Goal: Transaction & Acquisition: Book appointment/travel/reservation

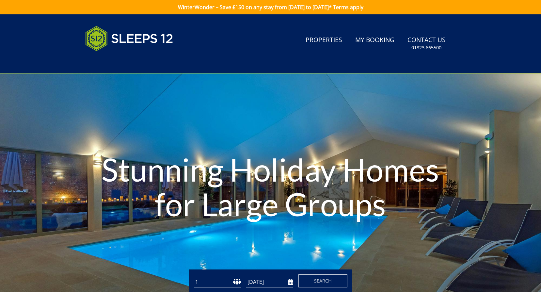
click at [219, 281] on select "1 2 3 4 5 6 7 8 9 10 11 12 13 14 15 16 17 18 19 20 21 22 23 24 25 26 27 28 29 3…" at bounding box center [217, 282] width 47 height 11
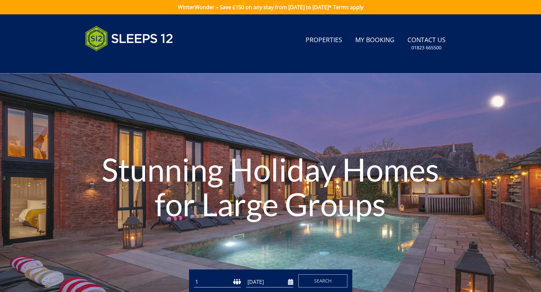
select select "10"
click at [194, 277] on select "1 2 3 4 5 6 7 8 9 10 11 12 13 14 15 16 17 18 19 20 21 22 23 24 25 26 27 28 29 3…" at bounding box center [217, 282] width 47 height 11
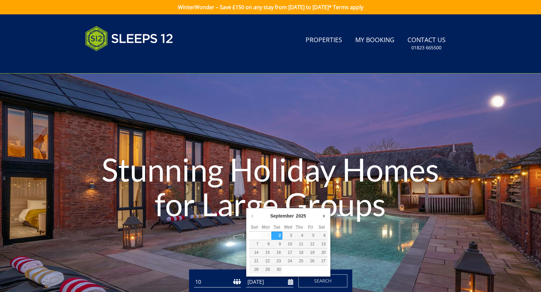
click at [290, 282] on input "[DATE]" at bounding box center [269, 282] width 47 height 11
type input "22/09/2025"
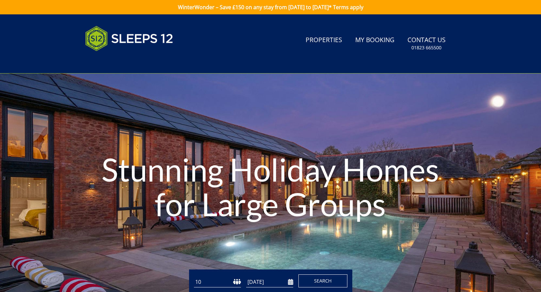
click at [317, 281] on span "Search" at bounding box center [323, 281] width 18 height 6
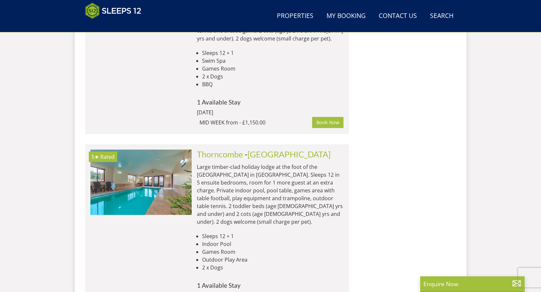
scroll to position [1181, 0]
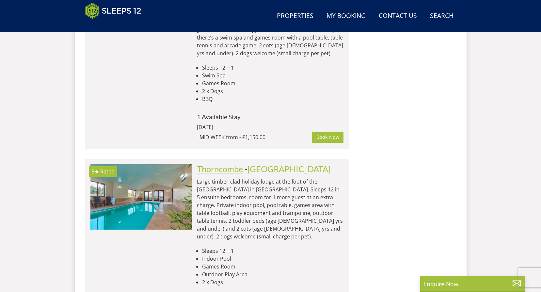
click at [216, 164] on link "Thorncombe" at bounding box center [220, 169] width 46 height 10
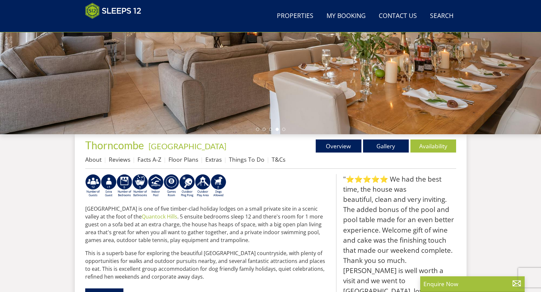
scroll to position [144, 0]
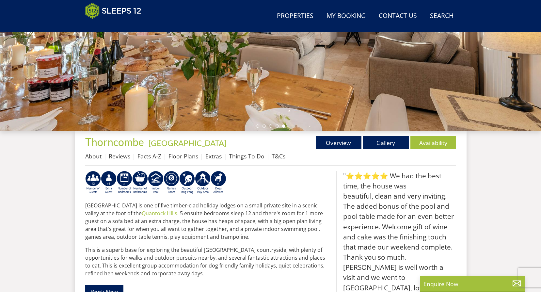
click at [183, 156] on link "Floor Plans" at bounding box center [184, 156] width 30 height 8
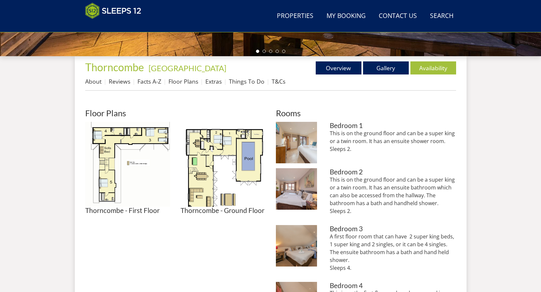
scroll to position [208, 0]
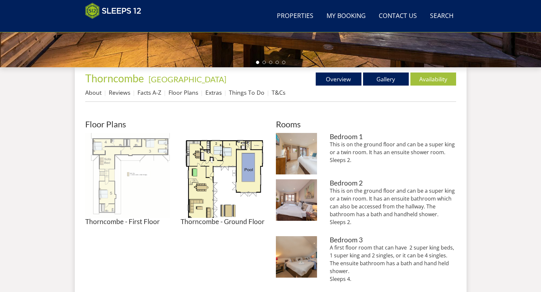
click at [138, 168] on img at bounding box center [127, 175] width 85 height 85
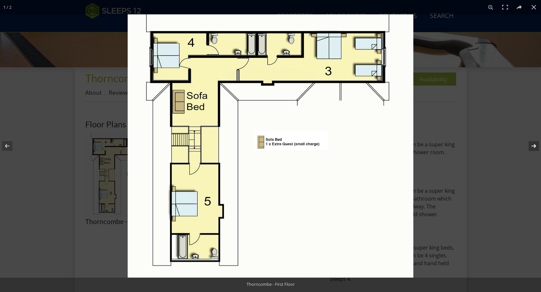
click at [532, 143] on button at bounding box center [529, 146] width 23 height 33
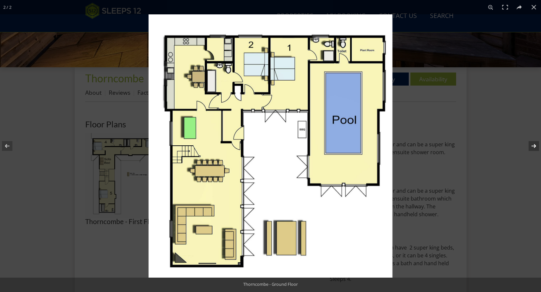
click at [534, 143] on button at bounding box center [529, 146] width 23 height 33
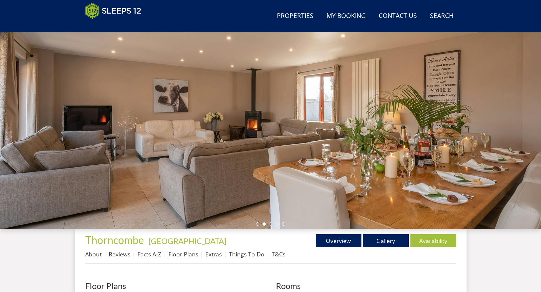
scroll to position [40, 0]
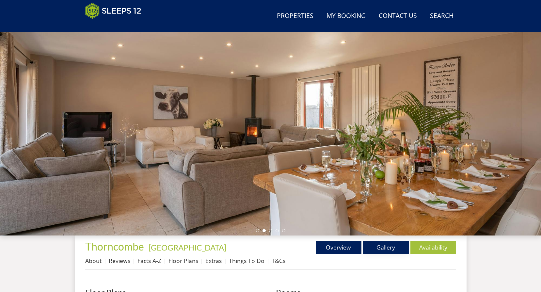
click at [388, 247] on link "Gallery" at bounding box center [386, 247] width 46 height 13
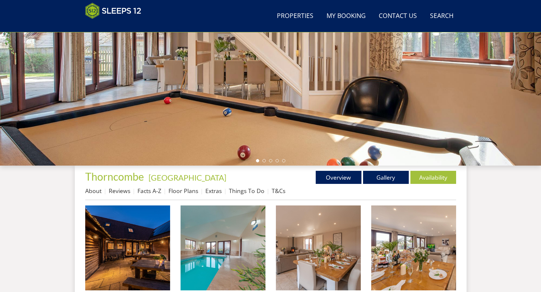
scroll to position [110, 0]
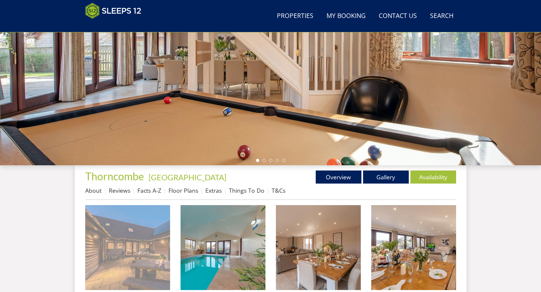
click at [120, 259] on img at bounding box center [127, 247] width 85 height 85
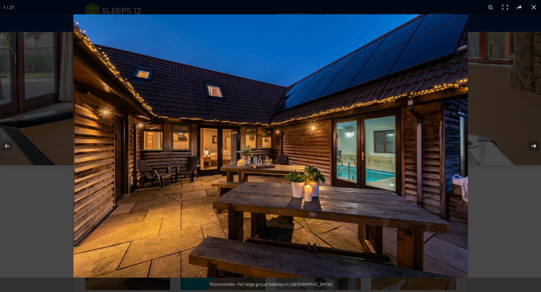
click at [534, 145] on button at bounding box center [529, 146] width 23 height 33
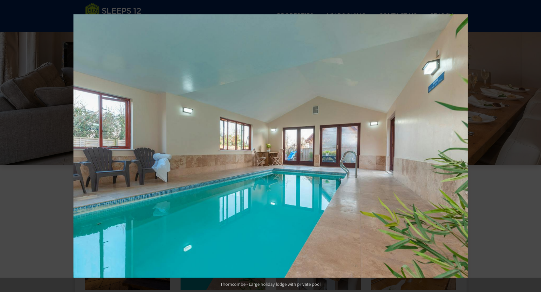
click at [534, 145] on button at bounding box center [529, 146] width 23 height 33
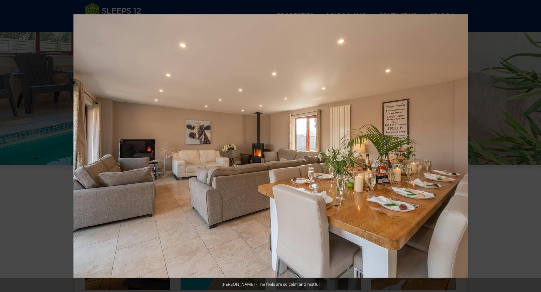
click at [534, 145] on button at bounding box center [529, 146] width 23 height 33
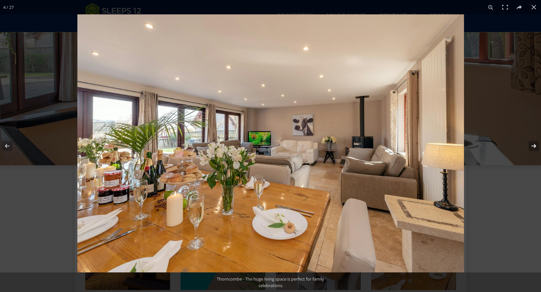
click at [534, 144] on button at bounding box center [529, 146] width 23 height 33
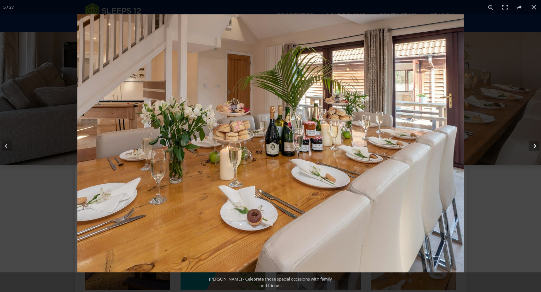
click at [534, 145] on button at bounding box center [529, 146] width 23 height 33
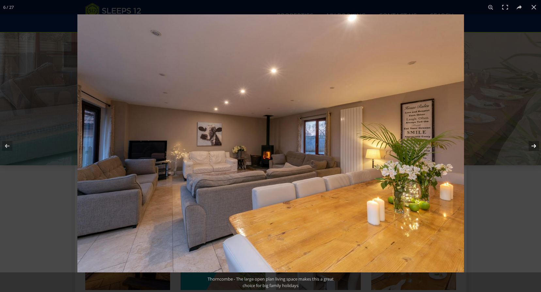
click at [534, 145] on button at bounding box center [529, 146] width 23 height 33
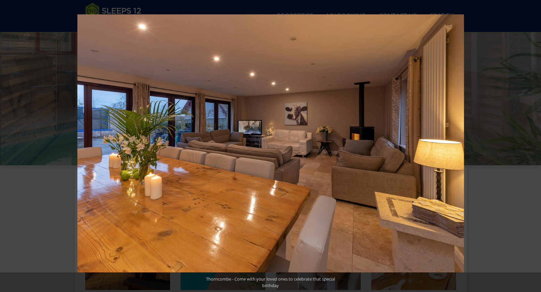
click at [534, 145] on button at bounding box center [529, 146] width 23 height 33
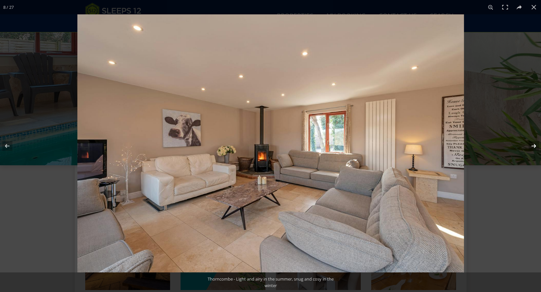
click at [533, 144] on button at bounding box center [529, 146] width 23 height 33
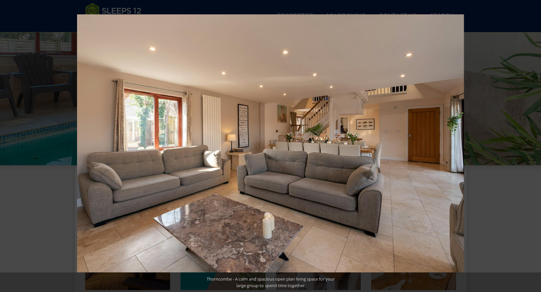
click at [533, 144] on button at bounding box center [529, 146] width 23 height 33
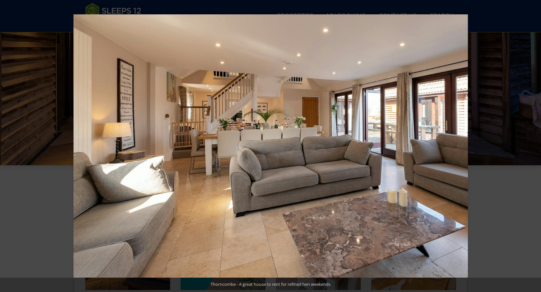
click at [533, 144] on button at bounding box center [529, 146] width 23 height 33
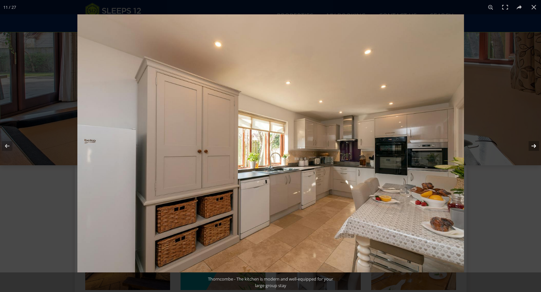
click at [533, 144] on button at bounding box center [529, 146] width 23 height 33
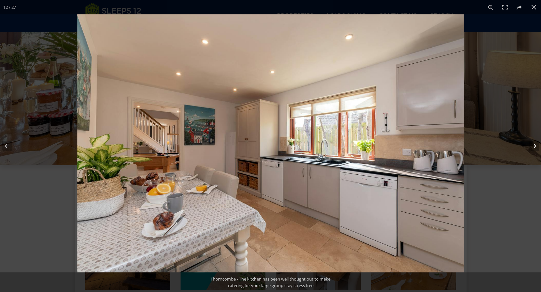
click at [535, 145] on button at bounding box center [529, 146] width 23 height 33
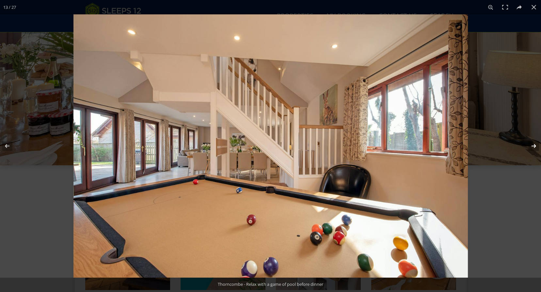
click at [525, 143] on button at bounding box center [529, 146] width 23 height 33
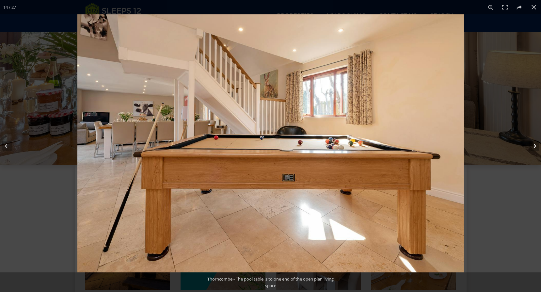
click at [525, 143] on button at bounding box center [529, 146] width 23 height 33
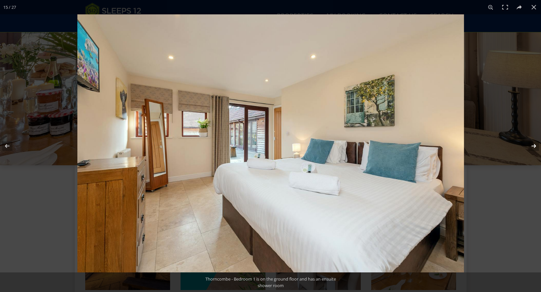
click at [525, 143] on button at bounding box center [529, 146] width 23 height 33
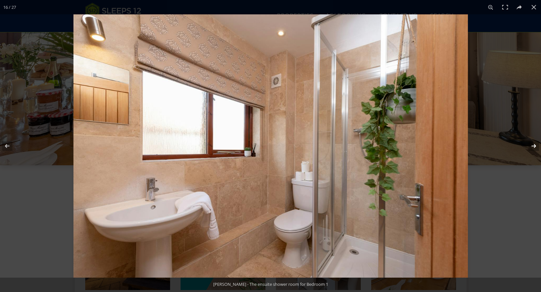
click at [525, 143] on button at bounding box center [529, 146] width 23 height 33
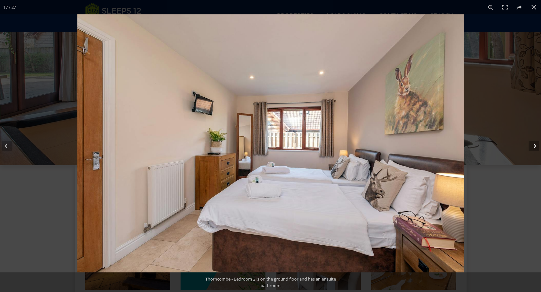
click at [525, 143] on button at bounding box center [529, 146] width 23 height 33
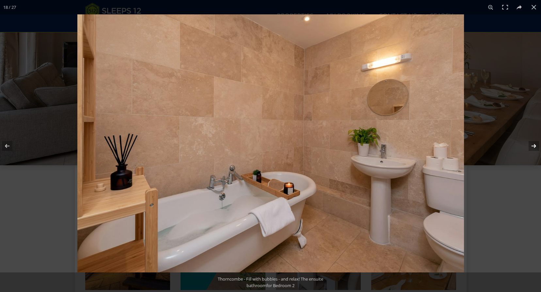
click at [532, 145] on button at bounding box center [529, 146] width 23 height 33
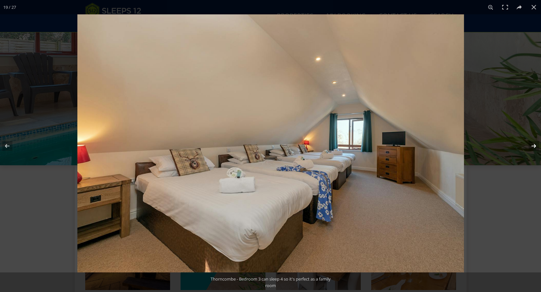
click at [533, 144] on button at bounding box center [529, 146] width 23 height 33
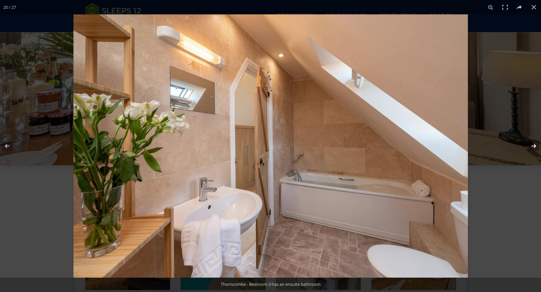
click at [534, 146] on button at bounding box center [529, 146] width 23 height 33
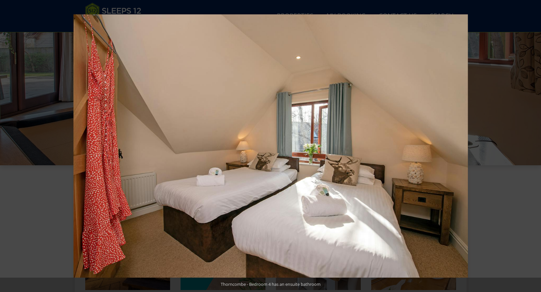
click at [534, 146] on button at bounding box center [529, 146] width 23 height 33
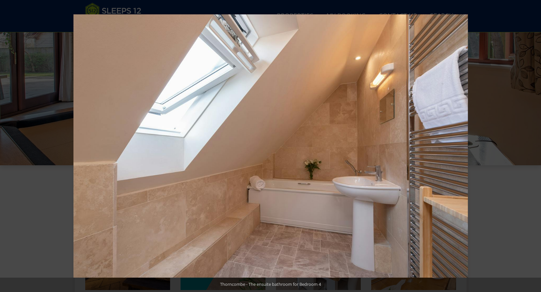
click at [534, 146] on button at bounding box center [529, 146] width 23 height 33
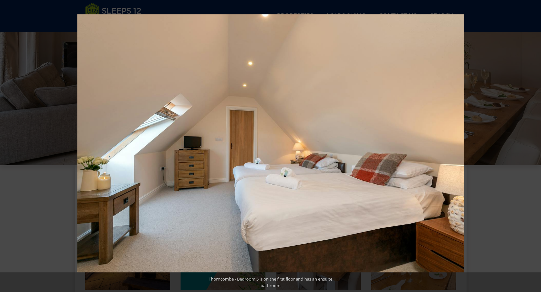
click at [534, 146] on button at bounding box center [529, 146] width 23 height 33
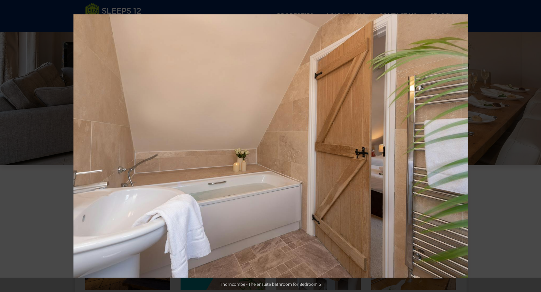
click at [534, 146] on button at bounding box center [529, 146] width 23 height 33
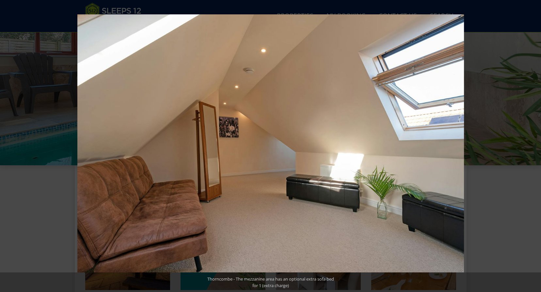
click at [534, 146] on button at bounding box center [529, 146] width 23 height 33
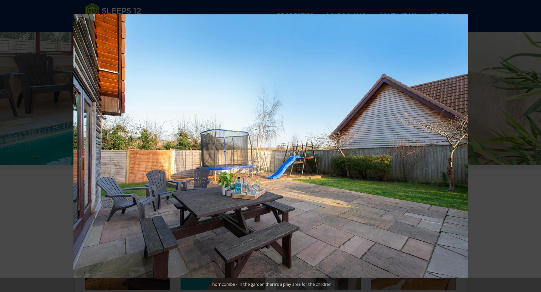
click at [534, 146] on button at bounding box center [529, 146] width 23 height 33
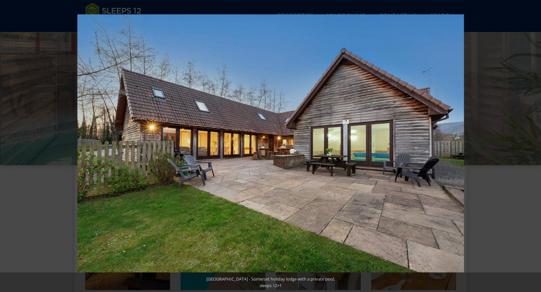
click at [534, 146] on button at bounding box center [529, 146] width 23 height 33
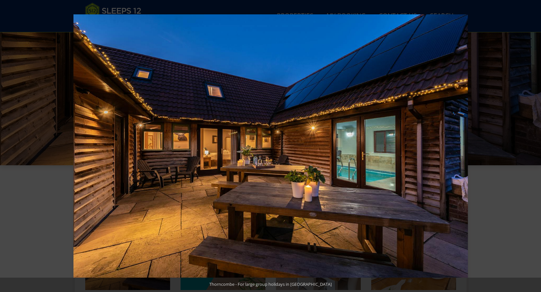
click at [534, 146] on button at bounding box center [529, 146] width 23 height 33
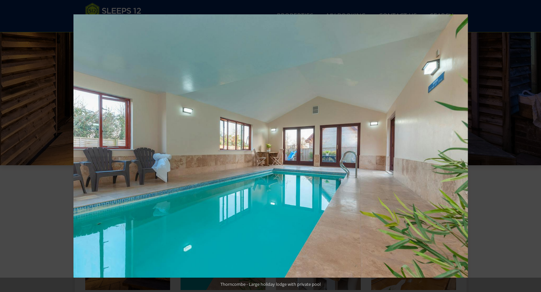
click at [534, 146] on button at bounding box center [529, 146] width 23 height 33
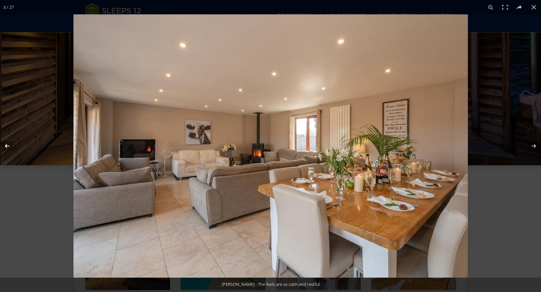
click at [10, 145] on button at bounding box center [11, 146] width 23 height 33
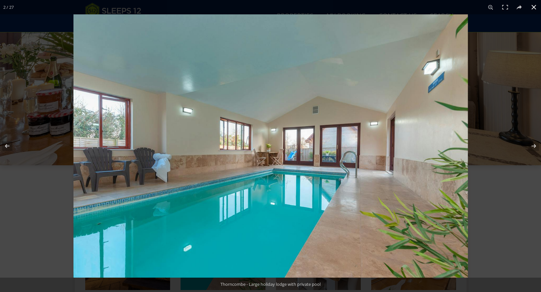
click at [530, 6] on button at bounding box center [534, 7] width 14 height 14
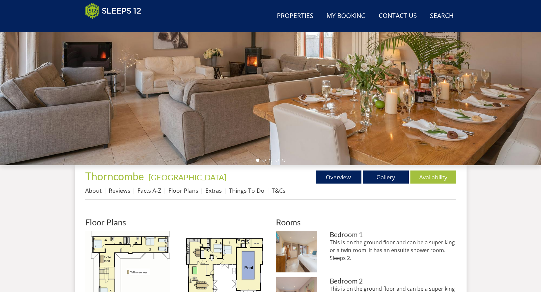
scroll to position [40, 0]
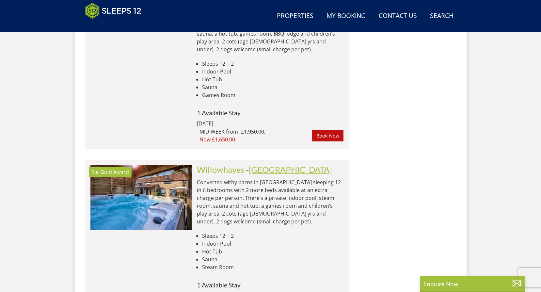
scroll to position [1541, 0]
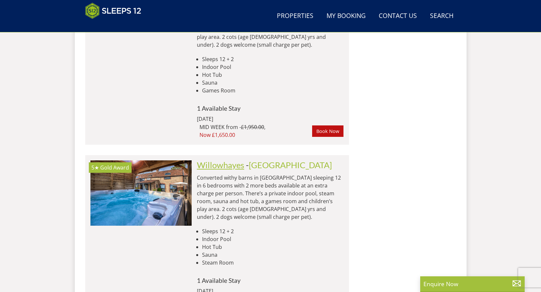
click at [213, 160] on link "Willowhayes" at bounding box center [220, 165] width 47 height 10
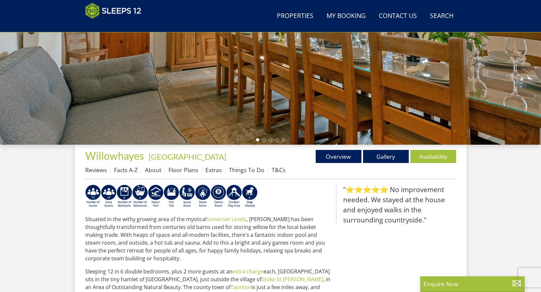
scroll to position [169, 0]
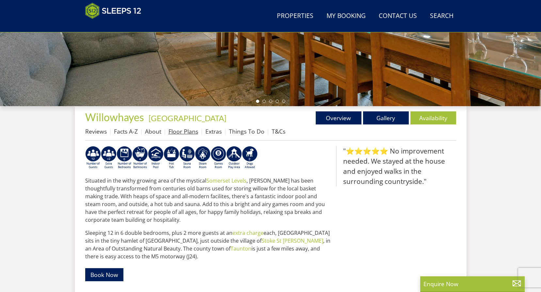
click at [180, 131] on link "Floor Plans" at bounding box center [184, 131] width 30 height 8
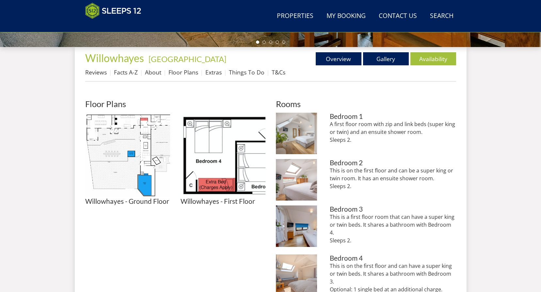
scroll to position [275, 0]
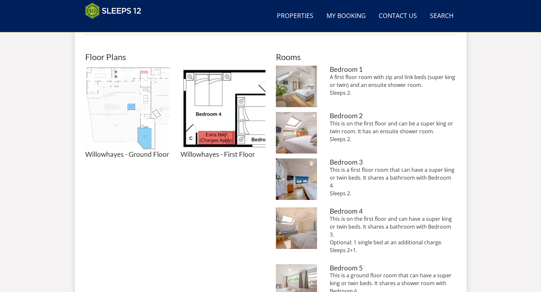
click at [123, 104] on img at bounding box center [127, 108] width 85 height 85
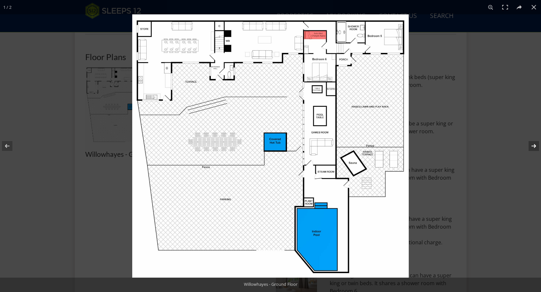
click at [535, 144] on button at bounding box center [529, 146] width 23 height 33
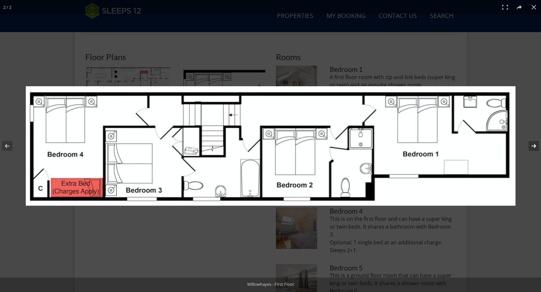
click at [532, 142] on button at bounding box center [529, 146] width 23 height 33
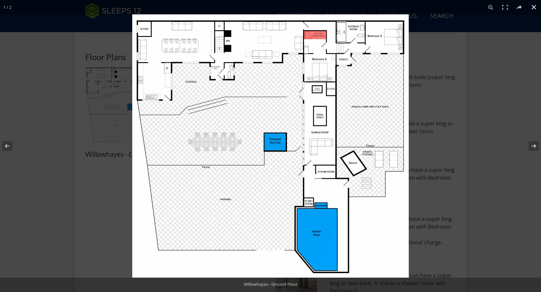
click at [535, 6] on button at bounding box center [534, 7] width 14 height 14
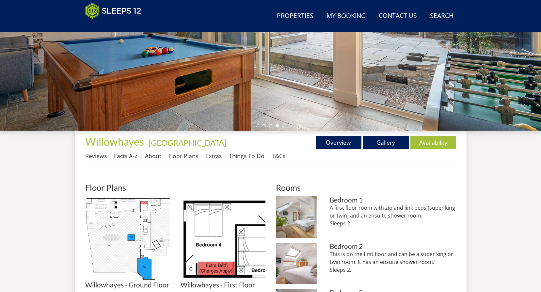
scroll to position [112, 0]
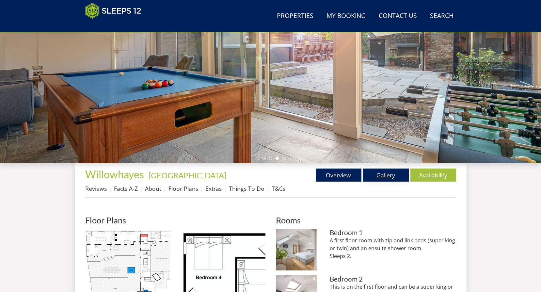
click at [387, 174] on link "Gallery" at bounding box center [386, 175] width 46 height 13
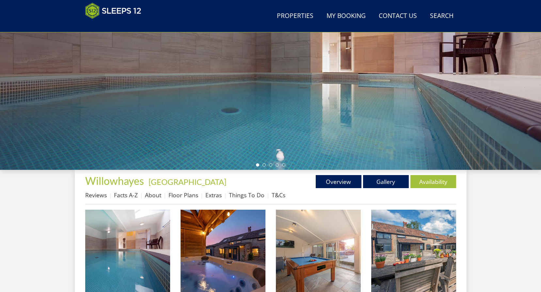
scroll to position [106, 0]
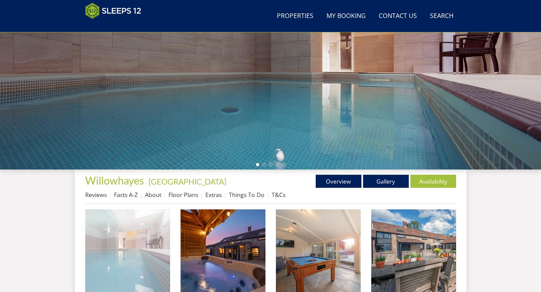
click at [149, 263] on img at bounding box center [127, 251] width 85 height 85
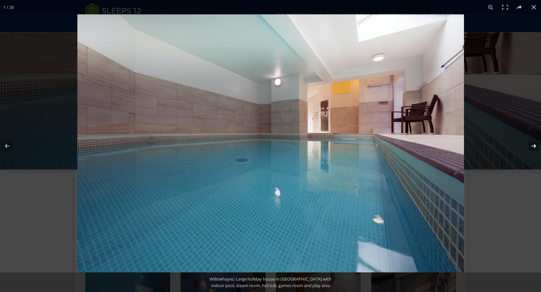
click at [533, 146] on button at bounding box center [529, 146] width 23 height 33
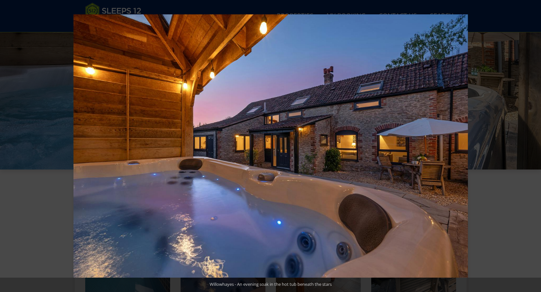
click at [533, 146] on button at bounding box center [529, 146] width 23 height 33
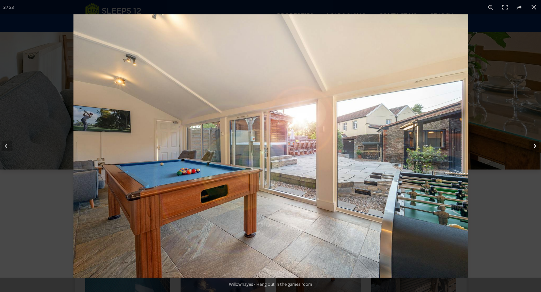
click at [533, 143] on button at bounding box center [529, 146] width 23 height 33
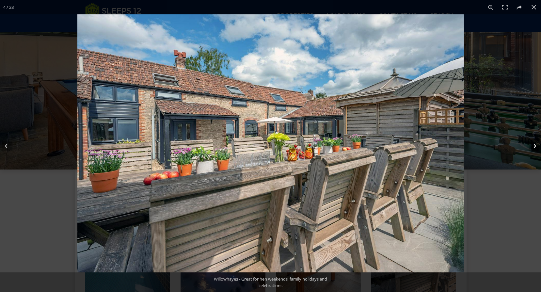
click at [533, 143] on button at bounding box center [529, 146] width 23 height 33
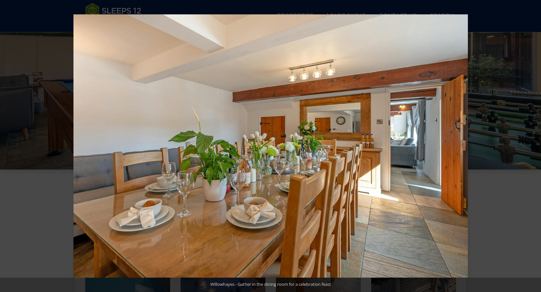
click at [533, 143] on button at bounding box center [529, 146] width 23 height 33
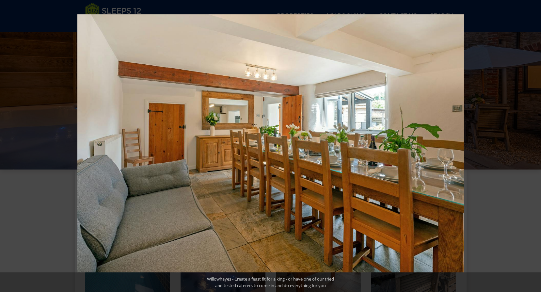
click at [532, 143] on button at bounding box center [529, 146] width 23 height 33
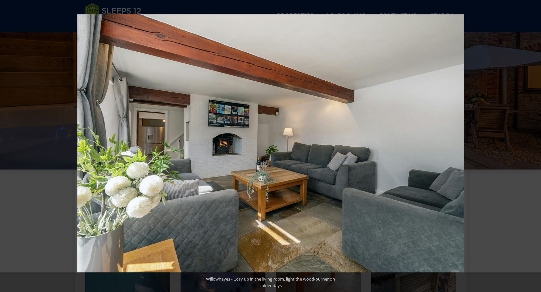
click at [532, 143] on button at bounding box center [529, 146] width 23 height 33
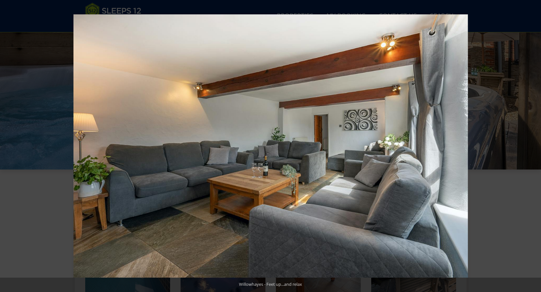
click at [532, 143] on button at bounding box center [529, 146] width 23 height 33
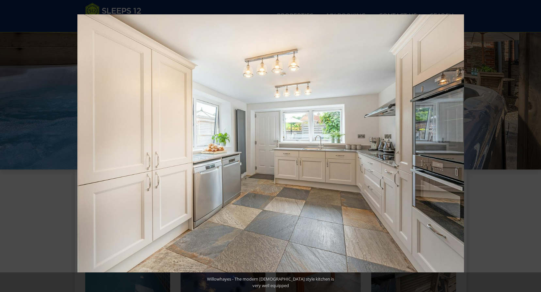
click at [532, 143] on button at bounding box center [529, 146] width 23 height 33
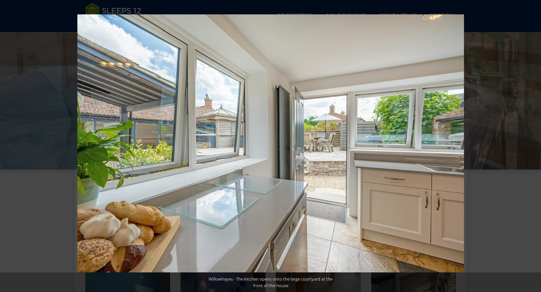
click at [532, 143] on button at bounding box center [529, 146] width 23 height 33
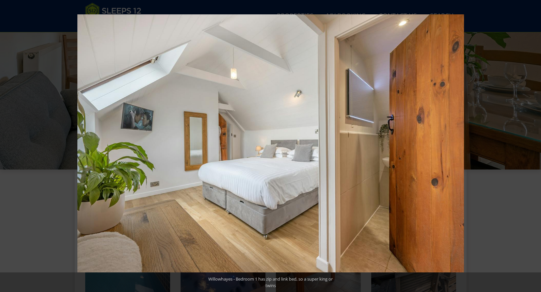
click at [532, 143] on button at bounding box center [529, 146] width 23 height 33
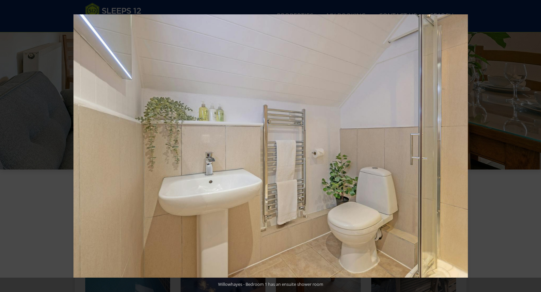
click at [532, 143] on button at bounding box center [529, 146] width 23 height 33
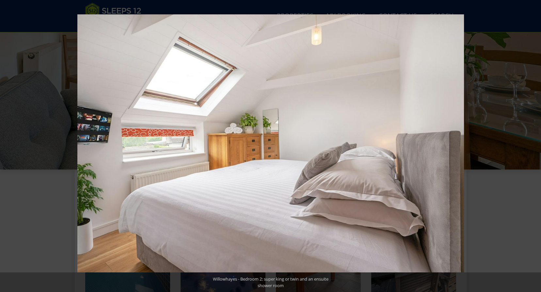
click at [532, 143] on button at bounding box center [529, 146] width 23 height 33
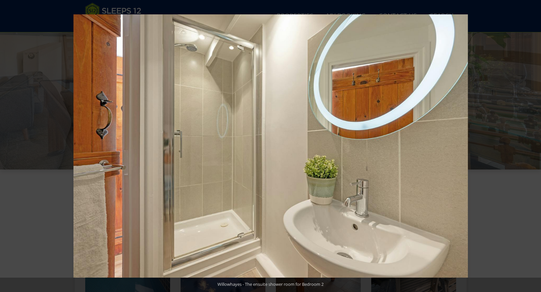
click at [532, 143] on button at bounding box center [529, 146] width 23 height 33
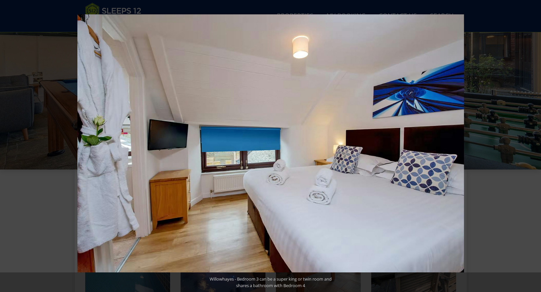
click at [532, 143] on button at bounding box center [529, 146] width 23 height 33
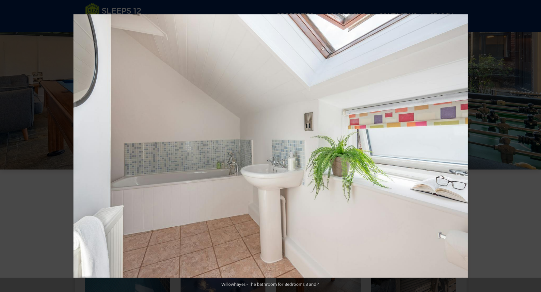
click at [532, 143] on button at bounding box center [529, 146] width 23 height 33
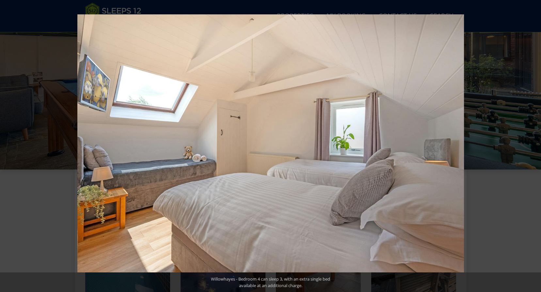
click at [532, 143] on button at bounding box center [529, 146] width 23 height 33
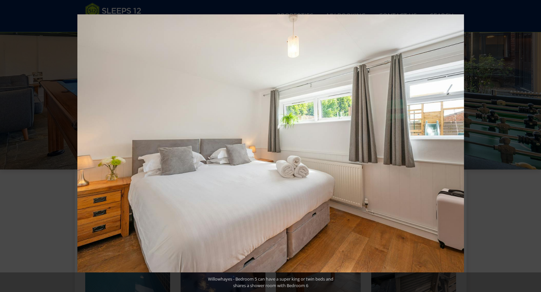
click at [532, 143] on button at bounding box center [529, 146] width 23 height 33
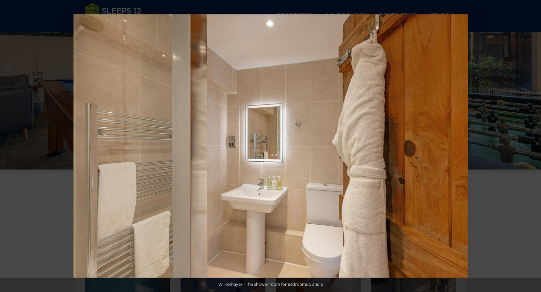
click at [532, 143] on button at bounding box center [529, 146] width 23 height 33
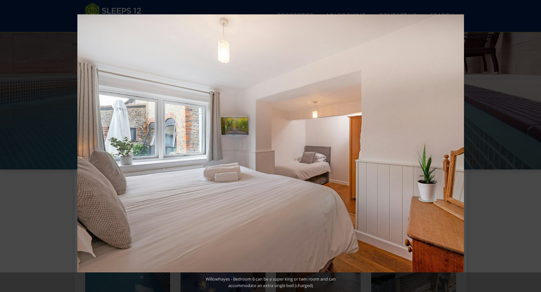
click at [532, 143] on button at bounding box center [529, 146] width 23 height 33
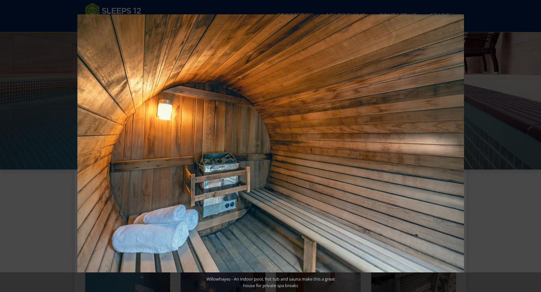
click at [532, 143] on button at bounding box center [529, 146] width 23 height 33
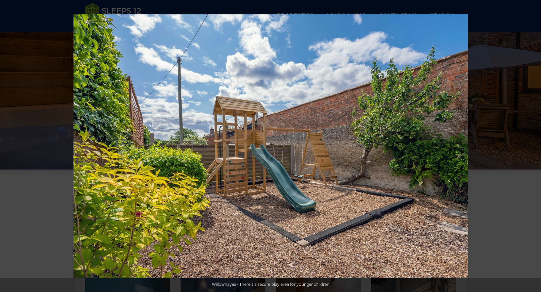
click at [532, 143] on button at bounding box center [529, 146] width 23 height 33
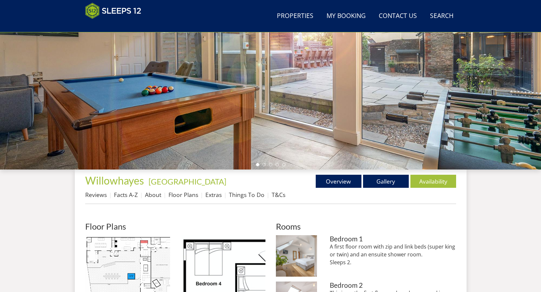
scroll to position [112, 0]
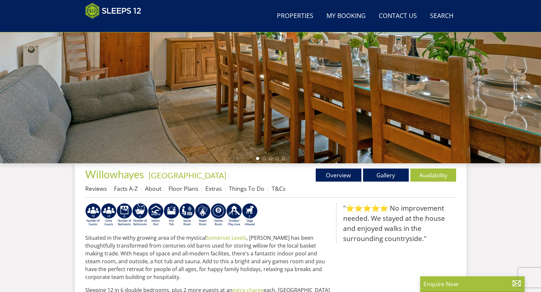
scroll to position [169, 0]
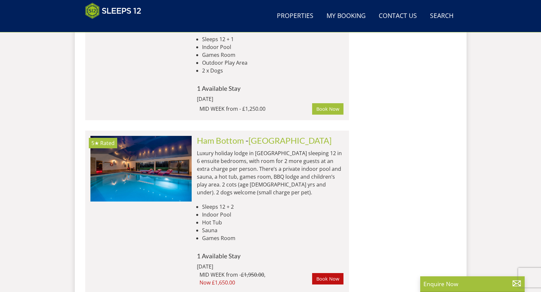
scroll to position [1410, 0]
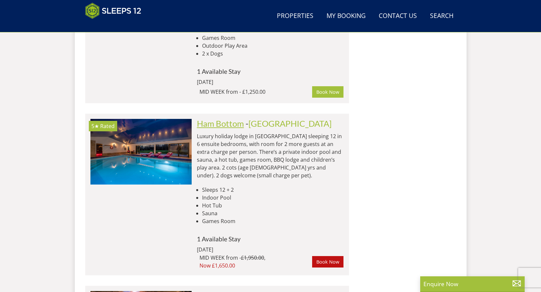
click at [212, 119] on link "Ham Bottom" at bounding box center [220, 124] width 47 height 10
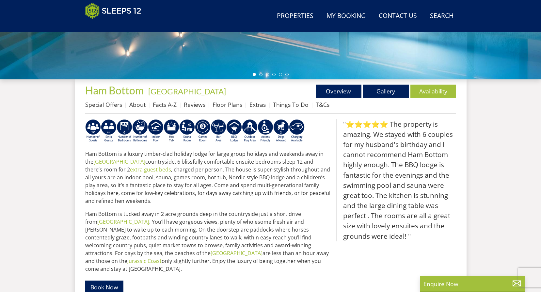
scroll to position [206, 0]
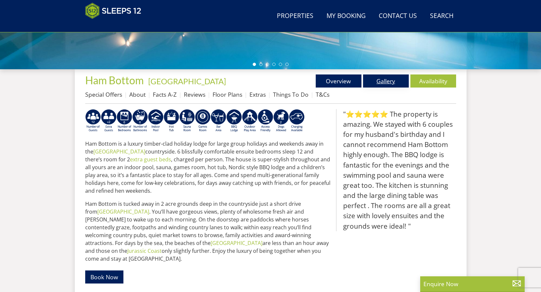
click at [378, 82] on link "Gallery" at bounding box center [386, 80] width 46 height 13
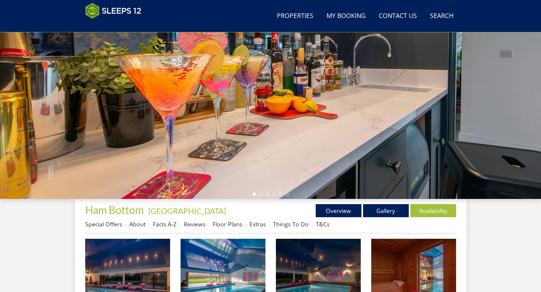
scroll to position [137, 0]
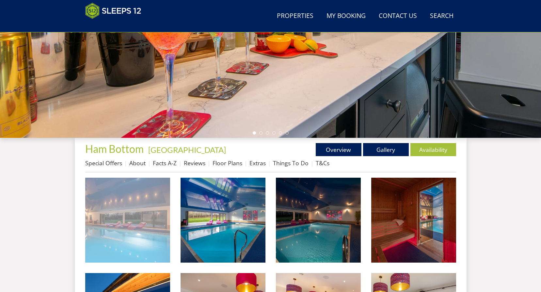
click at [130, 217] on img at bounding box center [127, 220] width 85 height 85
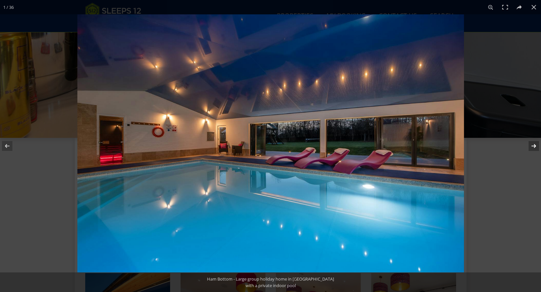
click at [532, 144] on button at bounding box center [529, 146] width 23 height 33
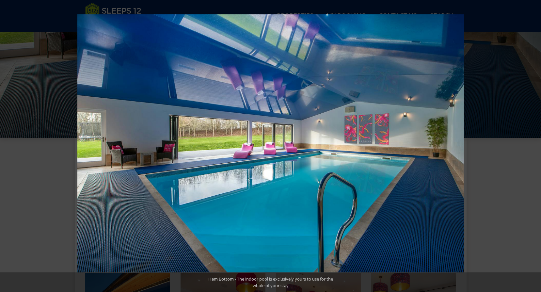
click at [532, 144] on button at bounding box center [529, 146] width 23 height 33
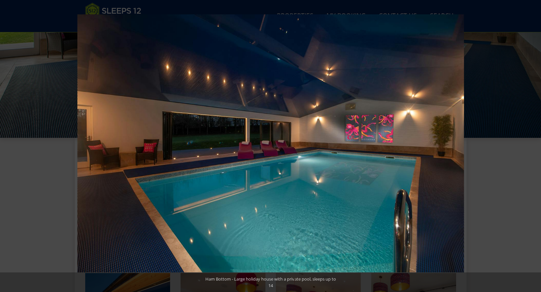
click at [532, 144] on button at bounding box center [529, 146] width 23 height 33
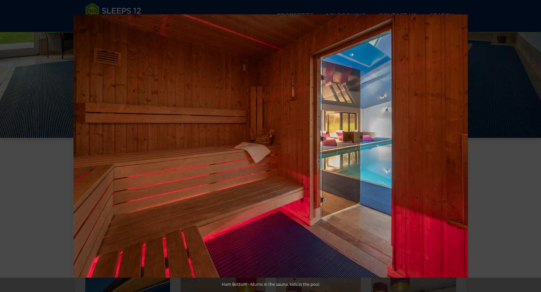
click at [532, 144] on button at bounding box center [529, 146] width 23 height 33
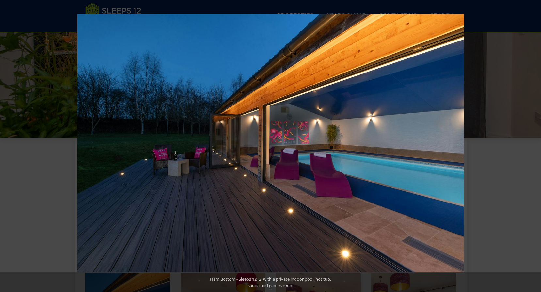
click at [532, 144] on button at bounding box center [529, 146] width 23 height 33
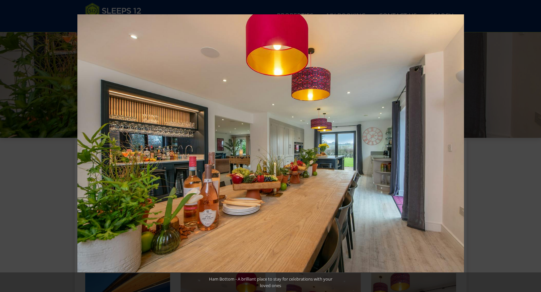
click at [532, 144] on button at bounding box center [529, 146] width 23 height 33
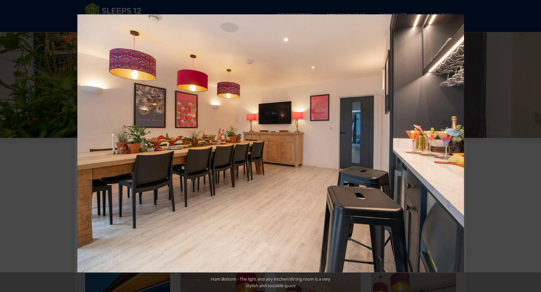
click at [532, 144] on button at bounding box center [529, 146] width 23 height 33
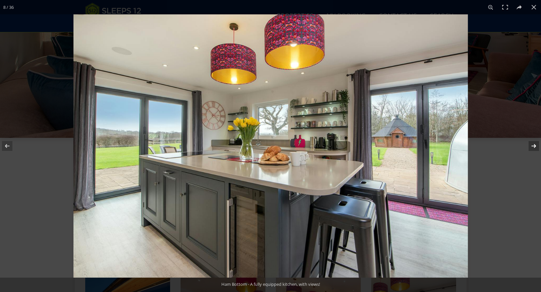
click at [532, 144] on button at bounding box center [529, 146] width 23 height 33
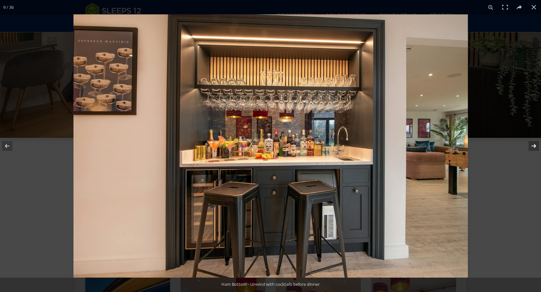
click at [532, 144] on button at bounding box center [529, 146] width 23 height 33
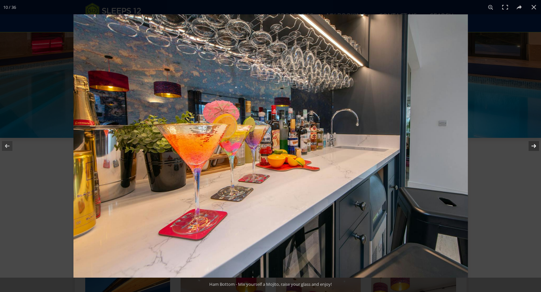
click at [531, 144] on button at bounding box center [529, 146] width 23 height 33
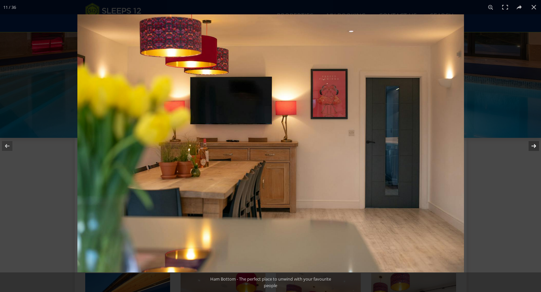
click at [531, 144] on button at bounding box center [529, 146] width 23 height 33
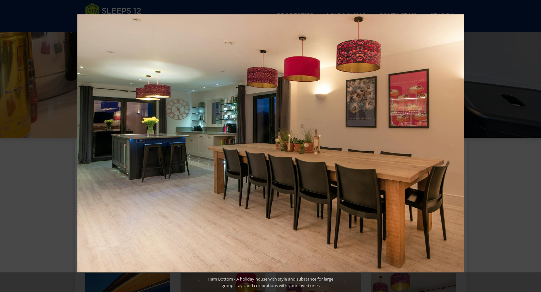
click at [531, 144] on button at bounding box center [529, 146] width 23 height 33
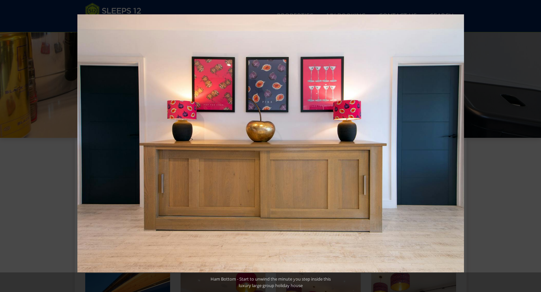
click at [531, 144] on button at bounding box center [529, 146] width 23 height 33
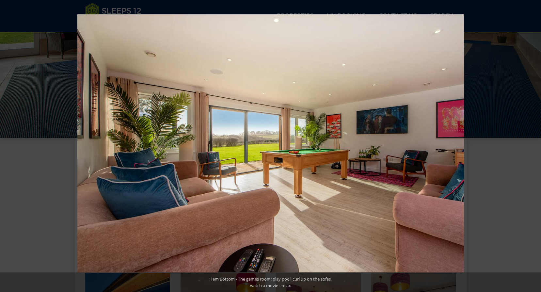
click at [531, 144] on button at bounding box center [529, 146] width 23 height 33
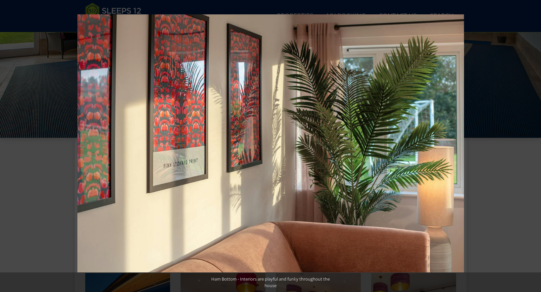
click at [531, 144] on button at bounding box center [529, 146] width 23 height 33
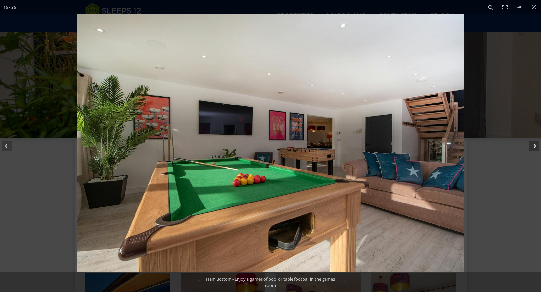
click at [535, 144] on button at bounding box center [529, 146] width 23 height 33
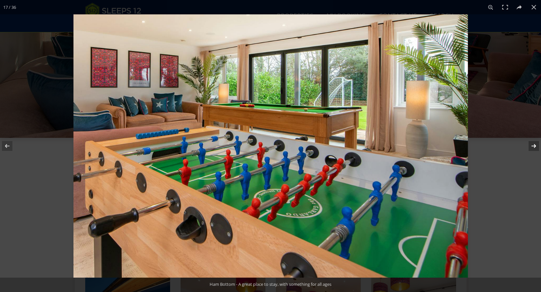
click at [532, 144] on button at bounding box center [529, 146] width 23 height 33
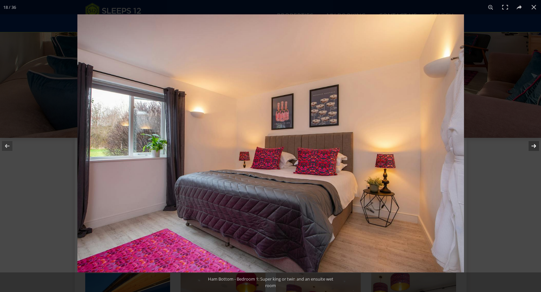
click at [532, 144] on button at bounding box center [529, 146] width 23 height 33
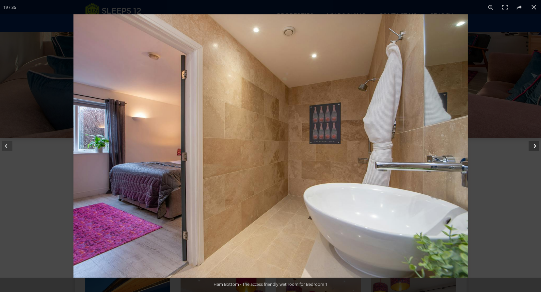
click at [532, 144] on button at bounding box center [529, 146] width 23 height 33
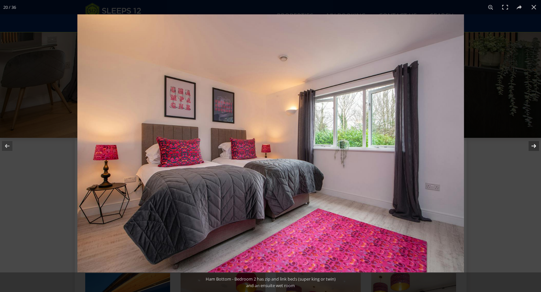
click at [532, 144] on button at bounding box center [529, 146] width 23 height 33
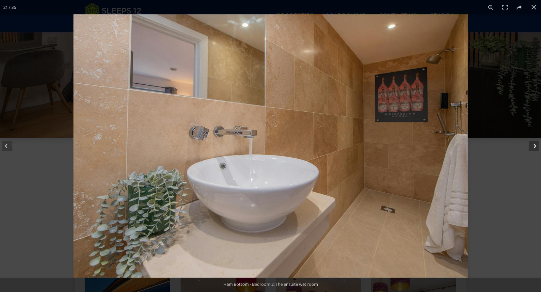
click at [532, 144] on button at bounding box center [529, 146] width 23 height 33
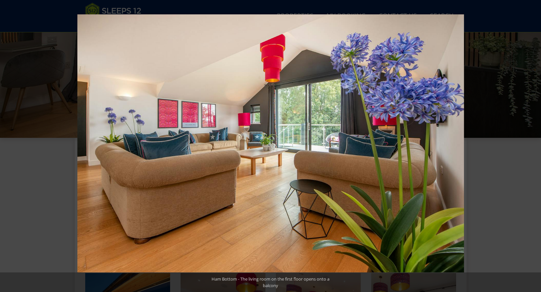
click at [532, 144] on button at bounding box center [529, 146] width 23 height 33
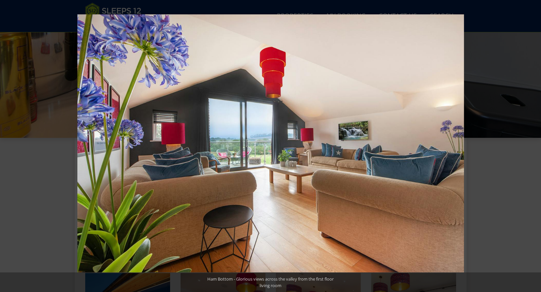
click at [532, 144] on button at bounding box center [529, 146] width 23 height 33
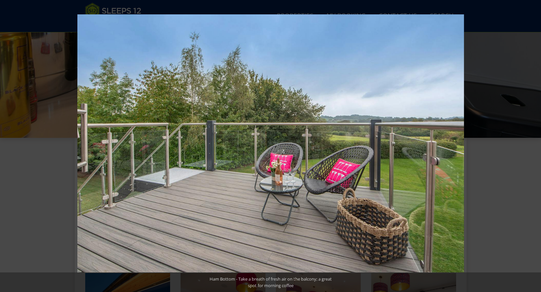
click at [532, 144] on button at bounding box center [529, 146] width 23 height 33
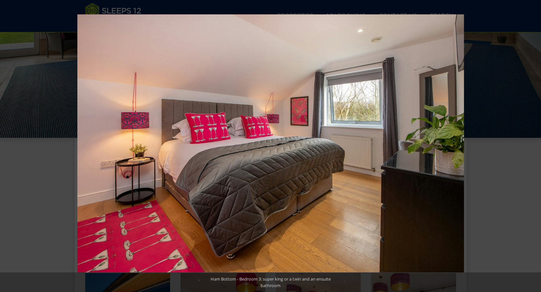
click at [532, 144] on button at bounding box center [529, 146] width 23 height 33
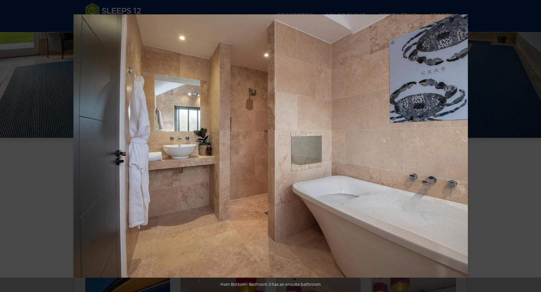
click at [532, 144] on button at bounding box center [529, 146] width 23 height 33
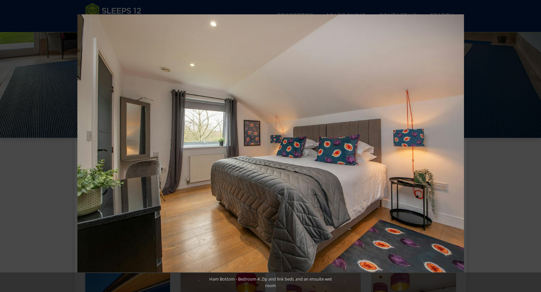
click at [532, 144] on button at bounding box center [529, 146] width 23 height 33
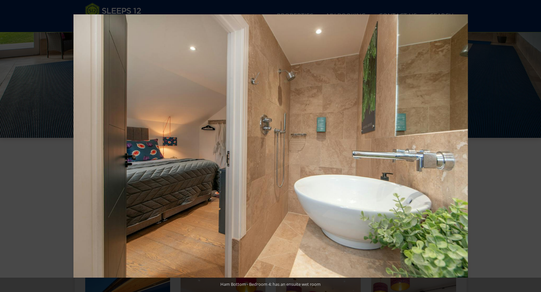
click at [532, 144] on button at bounding box center [529, 146] width 23 height 33
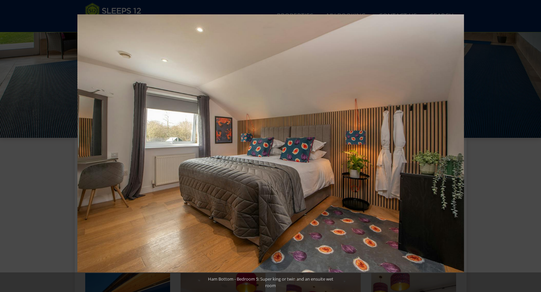
click at [532, 144] on button at bounding box center [529, 146] width 23 height 33
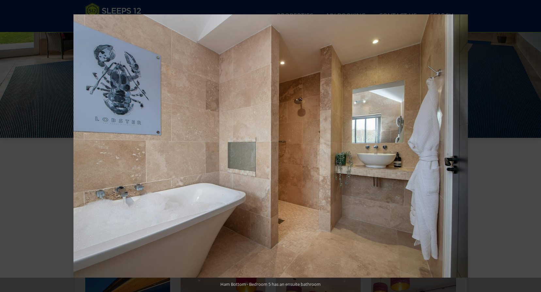
click at [532, 144] on button at bounding box center [529, 146] width 23 height 33
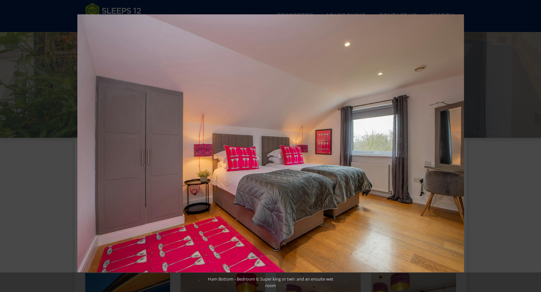
click at [532, 144] on button at bounding box center [529, 146] width 23 height 33
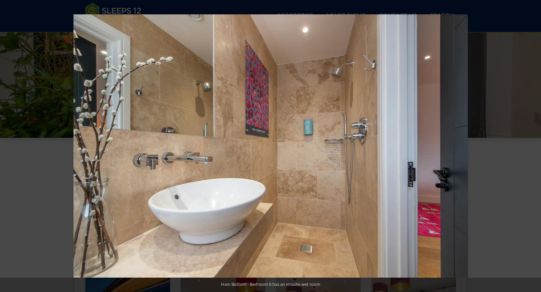
click at [532, 144] on button at bounding box center [529, 146] width 23 height 33
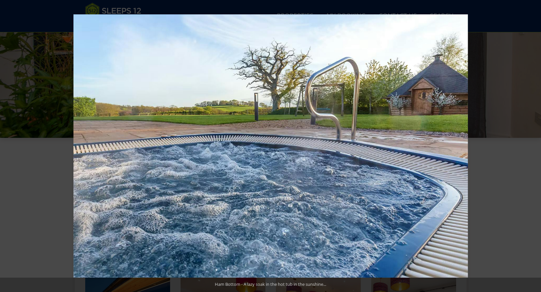
click at [532, 144] on button at bounding box center [529, 146] width 23 height 33
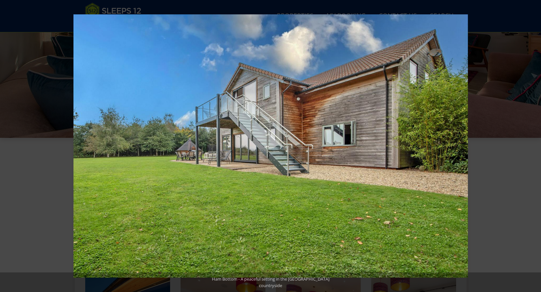
click at [532, 144] on button at bounding box center [529, 146] width 23 height 33
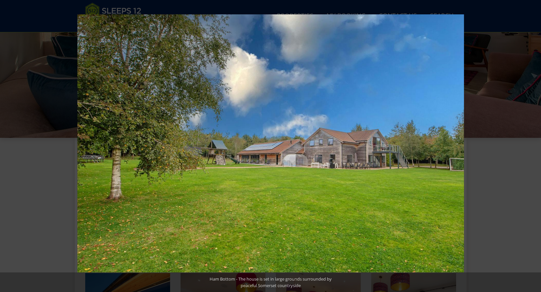
click at [532, 144] on button at bounding box center [529, 146] width 23 height 33
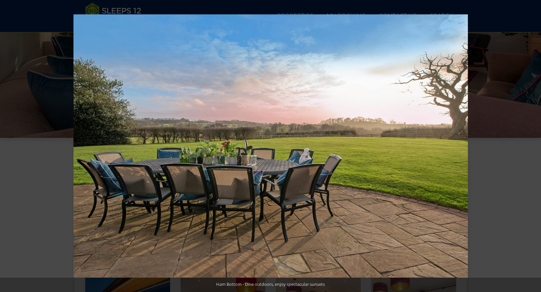
click at [532, 144] on button at bounding box center [529, 146] width 23 height 33
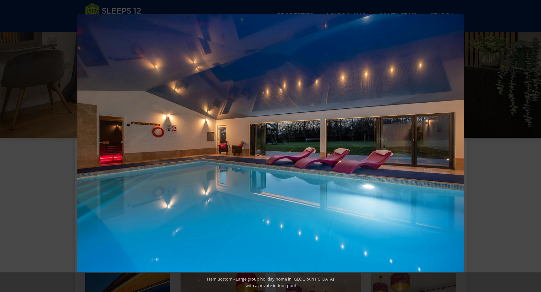
scroll to position [206, 0]
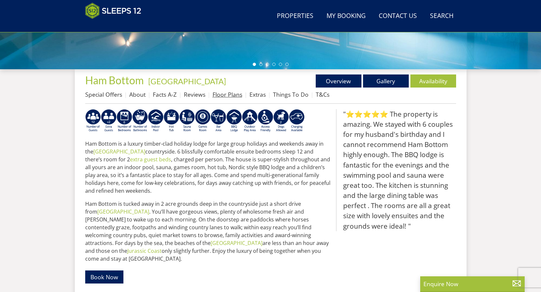
click at [228, 95] on link "Floor Plans" at bounding box center [228, 94] width 30 height 8
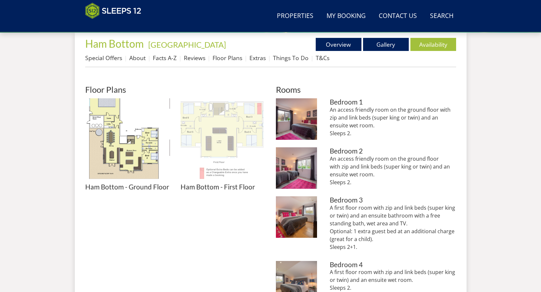
scroll to position [273, 0]
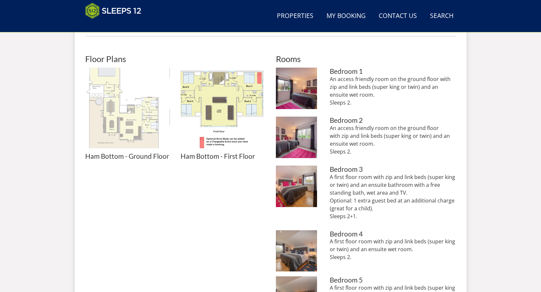
click at [130, 120] on img at bounding box center [127, 110] width 85 height 85
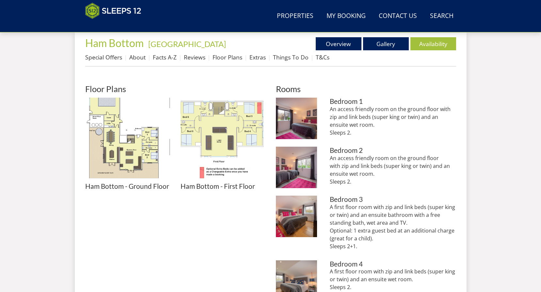
scroll to position [241, 0]
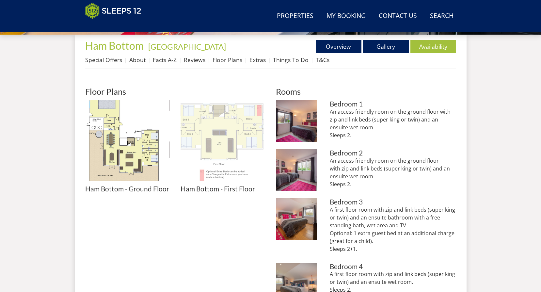
click at [217, 121] on img at bounding box center [223, 142] width 85 height 85
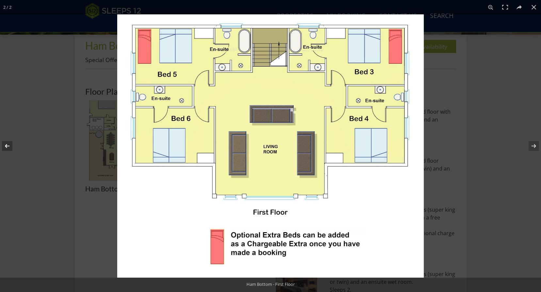
click at [5, 146] on button at bounding box center [11, 146] width 23 height 33
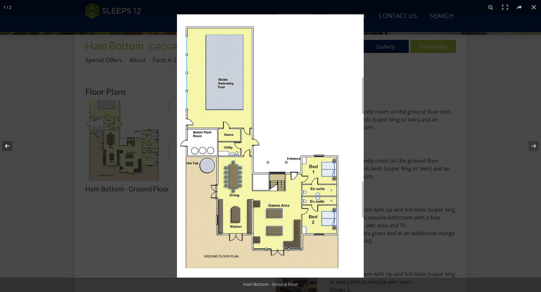
click at [6, 145] on button at bounding box center [11, 146] width 23 height 33
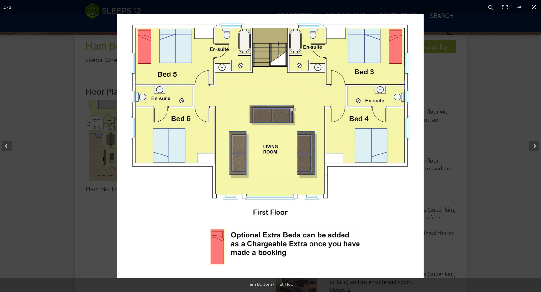
click at [532, 6] on button at bounding box center [534, 7] width 14 height 14
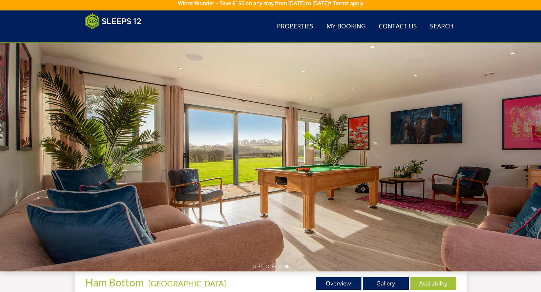
scroll to position [0, 0]
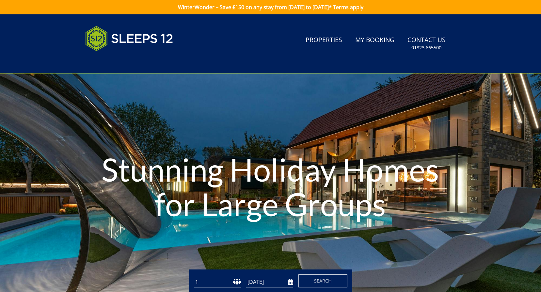
click at [218, 282] on select "1 2 3 4 5 6 7 8 9 10 11 12 13 14 15 16 17 18 19 20 21 22 23 24 25 26 27 28 29 3…" at bounding box center [217, 282] width 47 height 11
select select "10"
click at [194, 277] on select "1 2 3 4 5 6 7 8 9 10 11 12 13 14 15 16 17 18 19 20 21 22 23 24 25 26 27 28 29 3…" at bounding box center [217, 282] width 47 height 11
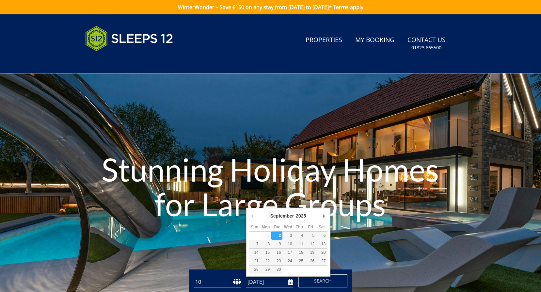
click at [289, 282] on input "[DATE]" at bounding box center [269, 282] width 47 height 11
type input "22/09/2025"
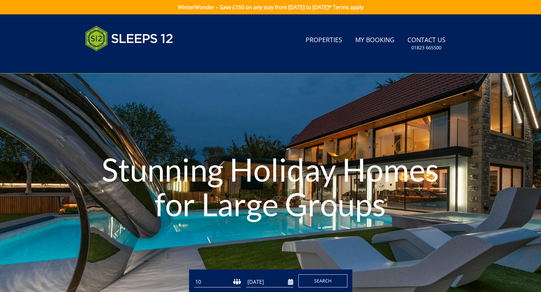
click at [318, 282] on span "Search" at bounding box center [323, 281] width 18 height 6
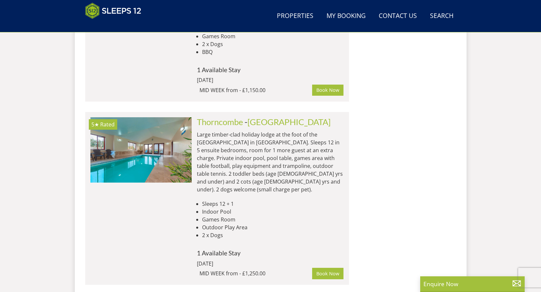
scroll to position [1247, 0]
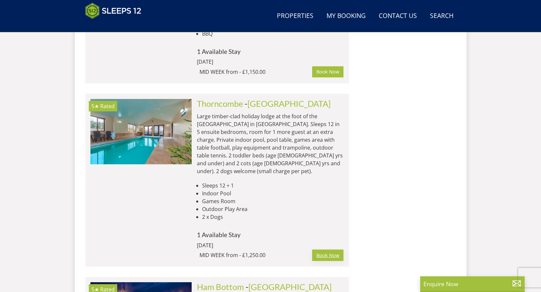
click at [334, 249] on link "Book Now" at bounding box center [327, 254] width 31 height 11
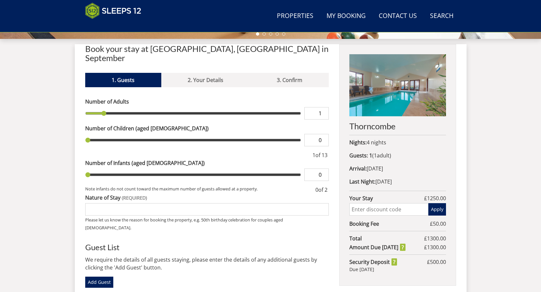
scroll to position [237, 0]
type input "2"
click at [324, 107] on input "2" at bounding box center [316, 113] width 24 height 12
type input "2"
type input "3"
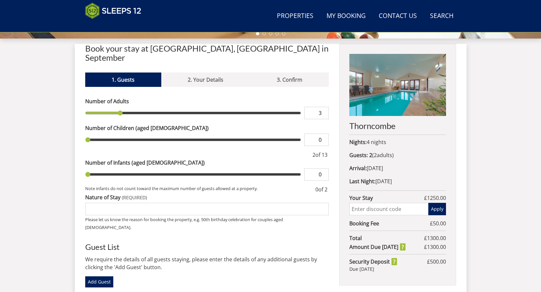
click at [324, 107] on input "3" at bounding box center [316, 113] width 24 height 12
type input "3"
type input "4"
click at [324, 107] on input "4" at bounding box center [316, 113] width 24 height 12
type input "4"
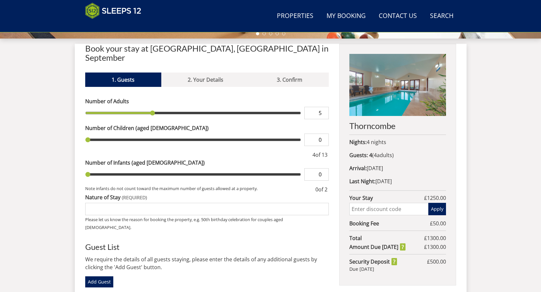
type input "5"
click at [324, 107] on input "5" at bounding box center [316, 113] width 24 height 12
type input "5"
type input "6"
click at [324, 107] on input "6" at bounding box center [316, 113] width 24 height 12
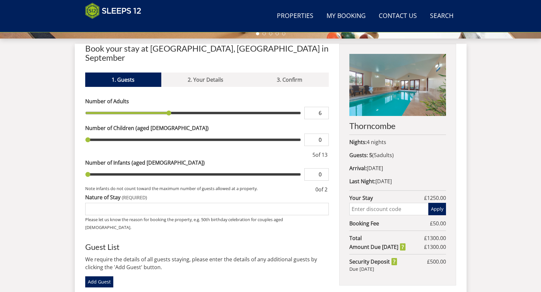
type input "6"
type input "7"
click at [324, 107] on input "7" at bounding box center [316, 113] width 24 height 12
type input "7"
type input "8"
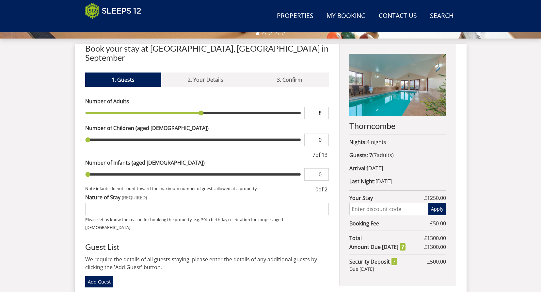
click at [324, 107] on input "8" at bounding box center [316, 113] width 24 height 12
type input "8"
type input "9"
click at [324, 107] on input "9" at bounding box center [316, 113] width 24 height 12
type input "9"
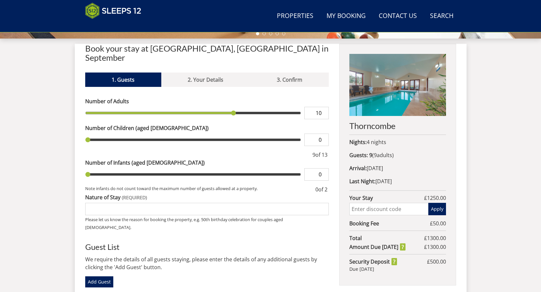
type input "10"
click at [324, 107] on input "10" at bounding box center [316, 113] width 24 height 12
type input "10"
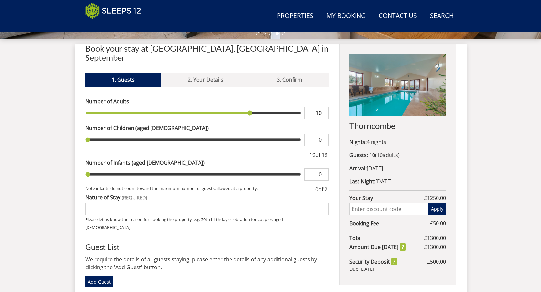
click at [119, 203] on input "Nature of Stay" at bounding box center [207, 209] width 244 height 12
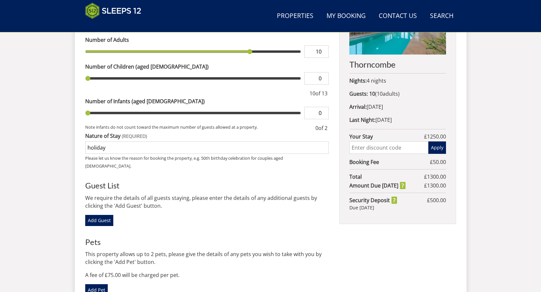
scroll to position [335, 0]
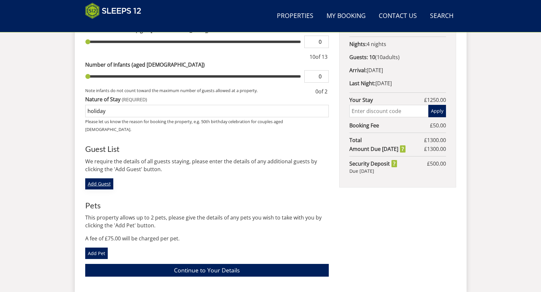
type input "holiday"
click at [107, 178] on link "Add Guest" at bounding box center [99, 183] width 28 height 11
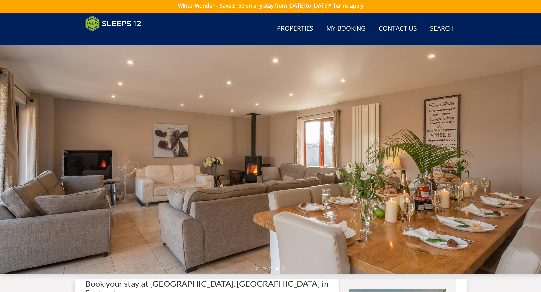
scroll to position [0, 0]
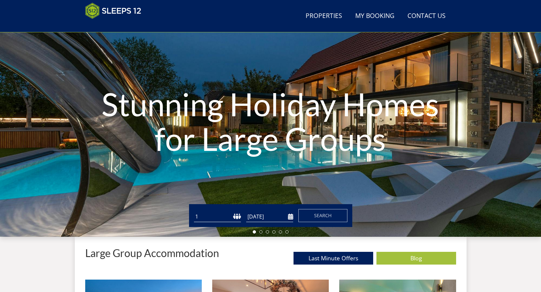
scroll to position [39, 0]
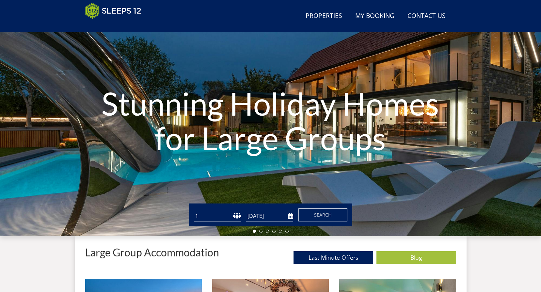
click at [218, 219] on select "1 2 3 4 5 6 7 8 9 10 11 12 13 14 15 16 17 18 19 20 21 22 23 24 25 26 27 28 29 3…" at bounding box center [217, 216] width 47 height 11
select select "10"
click at [194, 211] on select "1 2 3 4 5 6 7 8 9 10 11 12 13 14 15 16 17 18 19 20 21 22 23 24 25 26 27 28 29 3…" at bounding box center [217, 216] width 47 height 11
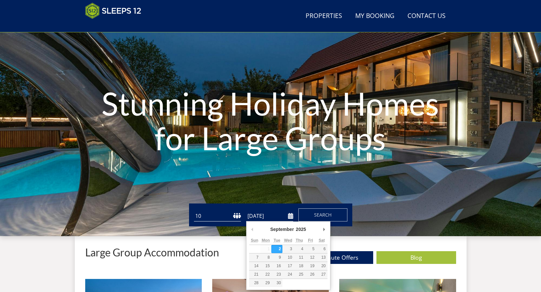
click at [279, 215] on input "[DATE]" at bounding box center [269, 216] width 47 height 11
type input "22/09/2025"
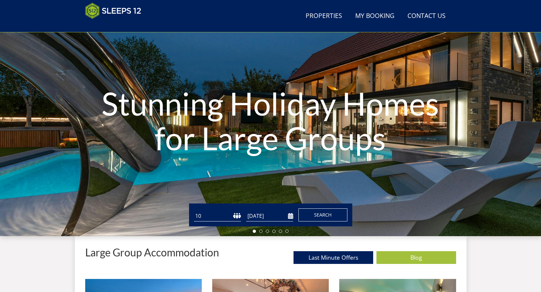
click at [327, 217] on span "Search" at bounding box center [323, 215] width 18 height 6
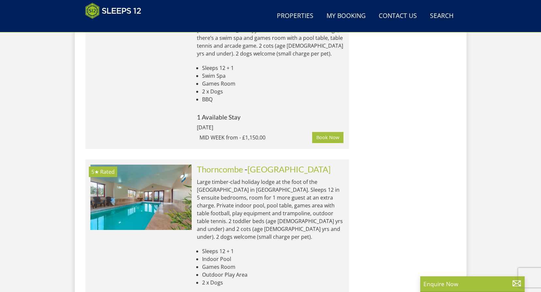
scroll to position [1181, 0]
click at [213, 164] on link "Thorncombe" at bounding box center [220, 169] width 46 height 10
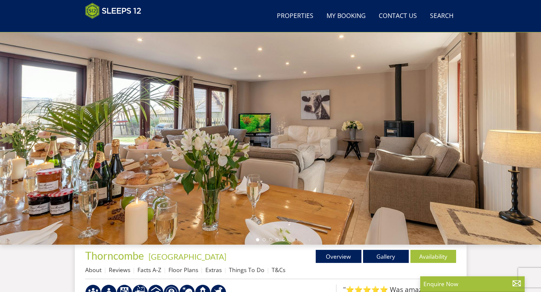
scroll to position [105, 0]
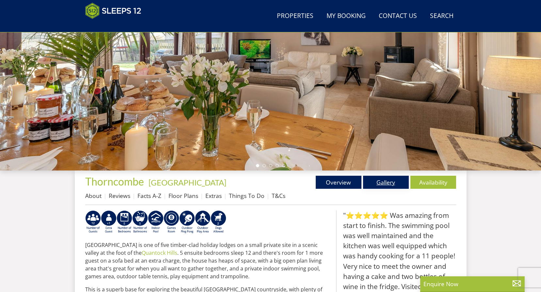
click at [380, 180] on link "Gallery" at bounding box center [386, 182] width 46 height 13
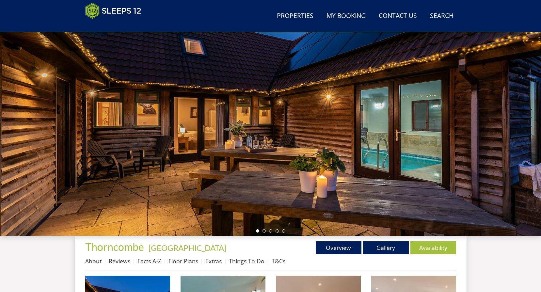
scroll to position [110, 0]
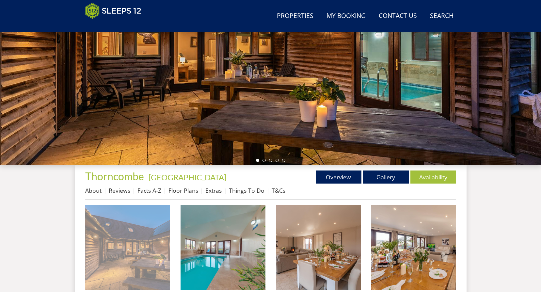
click at [140, 249] on img at bounding box center [127, 247] width 85 height 85
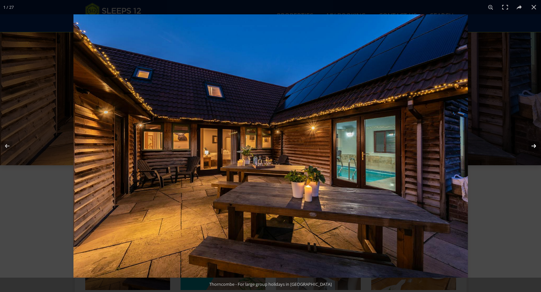
click at [534, 145] on button at bounding box center [529, 146] width 23 height 33
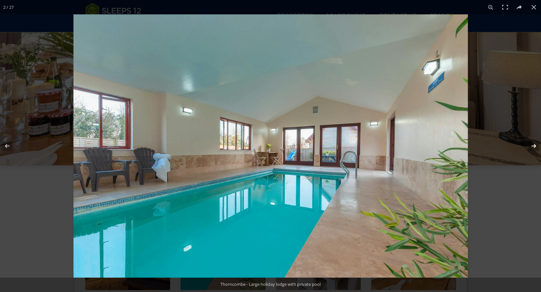
click at [534, 145] on button at bounding box center [529, 146] width 23 height 33
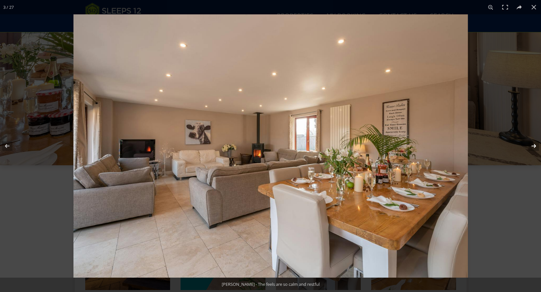
click at [534, 145] on button at bounding box center [529, 146] width 23 height 33
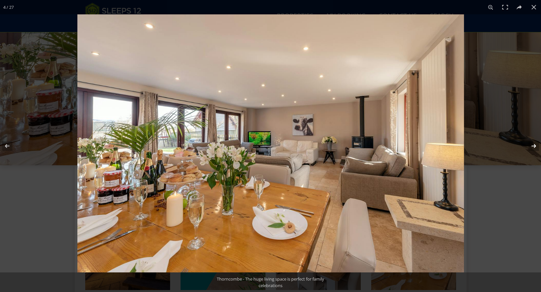
click at [534, 145] on button at bounding box center [529, 146] width 23 height 33
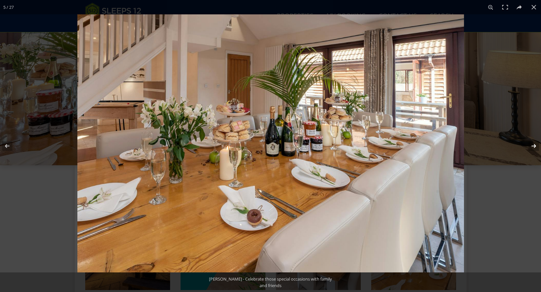
click at [534, 145] on button at bounding box center [529, 146] width 23 height 33
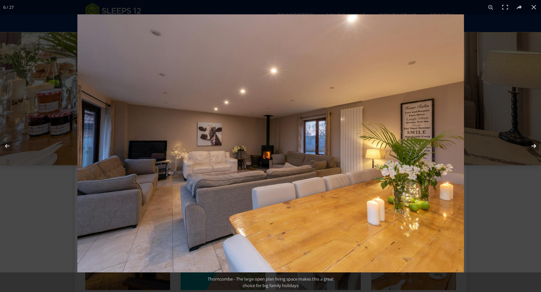
click at [534, 145] on button at bounding box center [529, 146] width 23 height 33
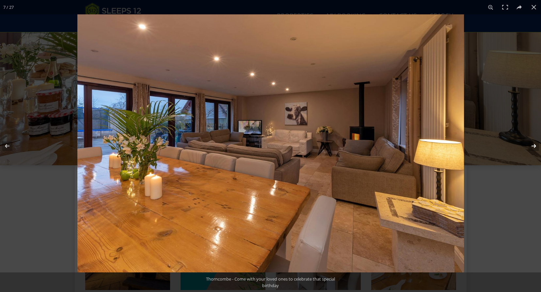
click at [534, 145] on button at bounding box center [529, 146] width 23 height 33
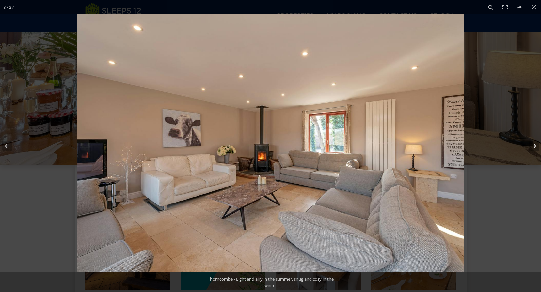
click at [534, 145] on button at bounding box center [529, 146] width 23 height 33
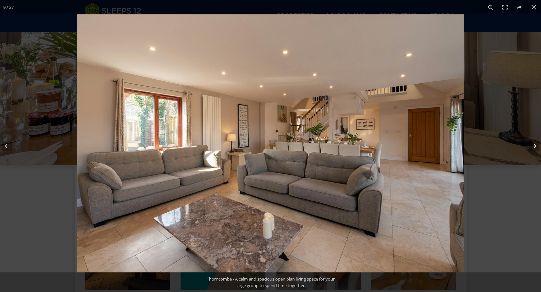
click at [534, 145] on button at bounding box center [529, 146] width 23 height 33
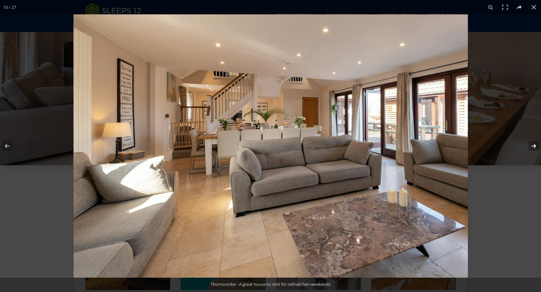
click at [534, 145] on button at bounding box center [529, 146] width 23 height 33
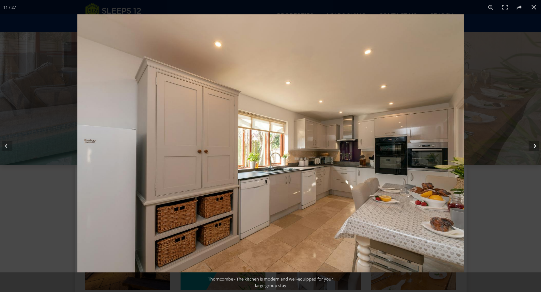
click at [533, 146] on button at bounding box center [529, 146] width 23 height 33
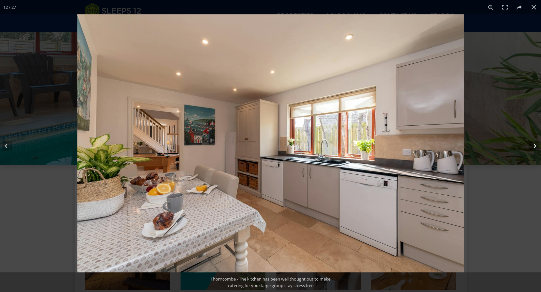
click at [533, 146] on button at bounding box center [529, 146] width 23 height 33
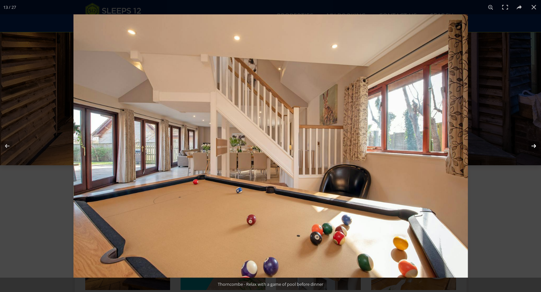
click at [532, 145] on button at bounding box center [529, 146] width 23 height 33
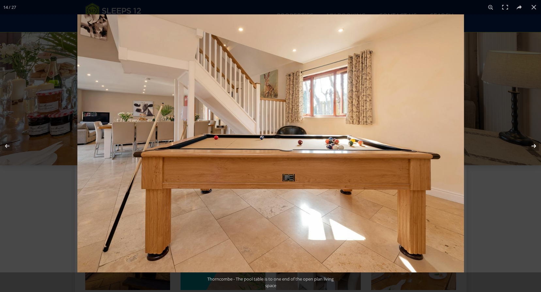
click at [532, 145] on button at bounding box center [529, 146] width 23 height 33
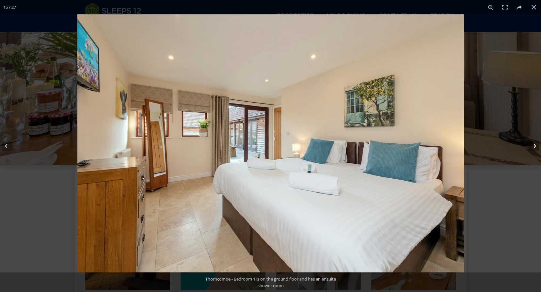
click at [532, 145] on button at bounding box center [529, 146] width 23 height 33
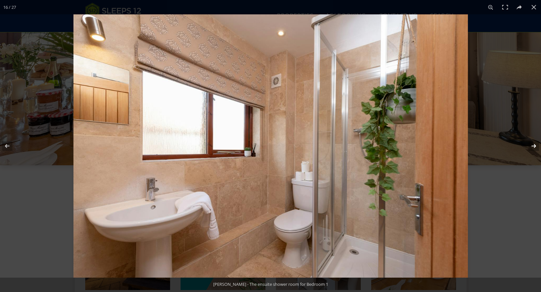
click at [532, 145] on button at bounding box center [529, 146] width 23 height 33
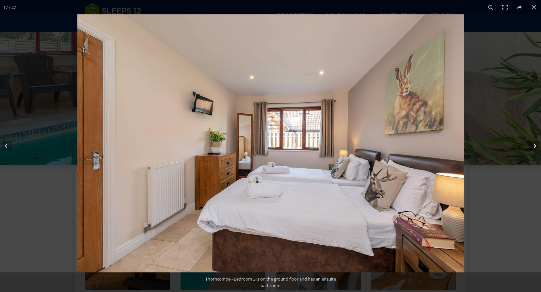
click at [532, 145] on button at bounding box center [529, 146] width 23 height 33
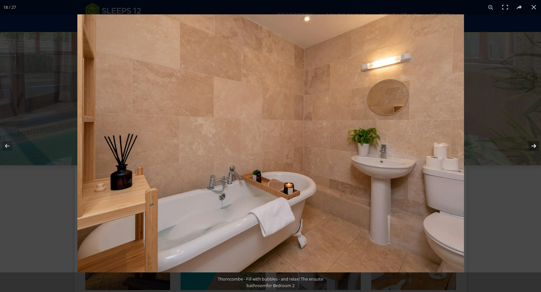
click at [532, 145] on button at bounding box center [529, 146] width 23 height 33
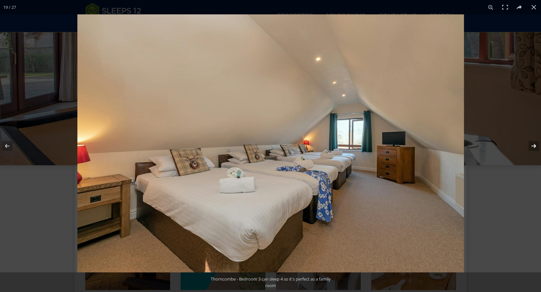
click at [532, 145] on button at bounding box center [529, 146] width 23 height 33
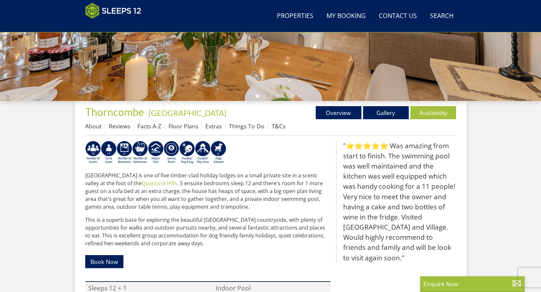
scroll to position [170, 0]
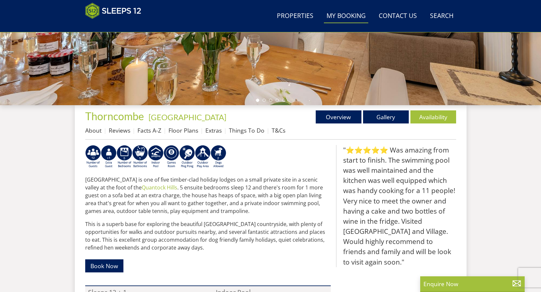
click at [343, 16] on link "My Booking" at bounding box center [346, 16] width 44 height 15
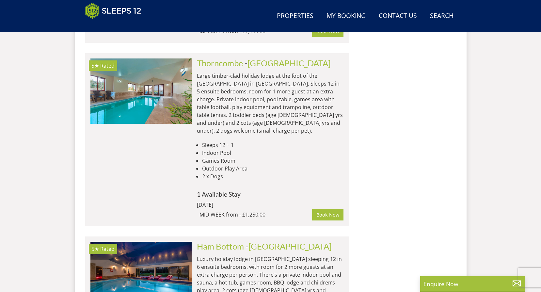
scroll to position [1247, 0]
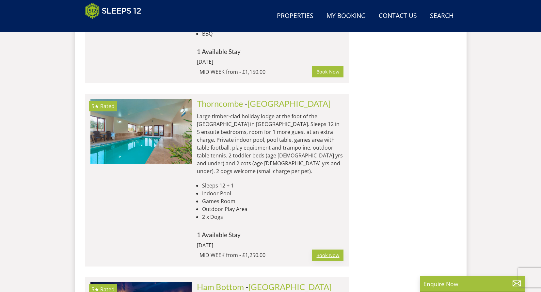
click at [331, 249] on link "Book Now" at bounding box center [327, 254] width 31 height 11
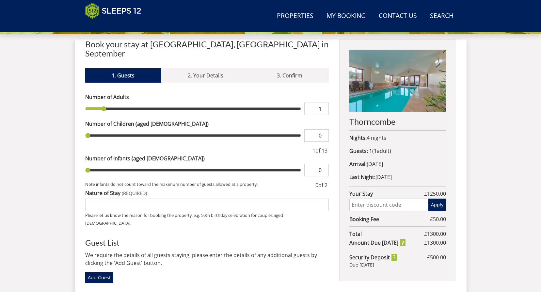
scroll to position [243, 0]
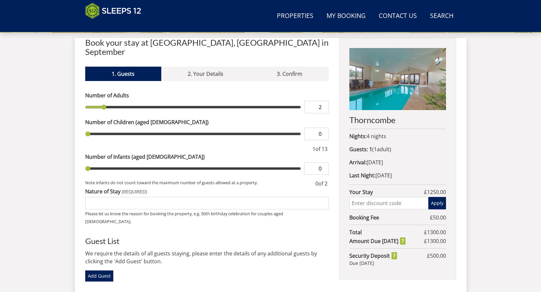
type input "2"
click at [325, 101] on input "2" at bounding box center [316, 107] width 24 height 12
type input "2"
type input "1"
click at [323, 101] on input "1" at bounding box center [316, 107] width 24 height 12
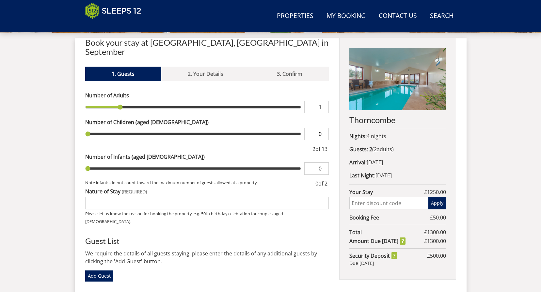
type input "1"
click at [323, 101] on input "1" at bounding box center [316, 107] width 24 height 12
type input "2"
click at [323, 101] on input "2" at bounding box center [316, 107] width 24 height 12
type input "2"
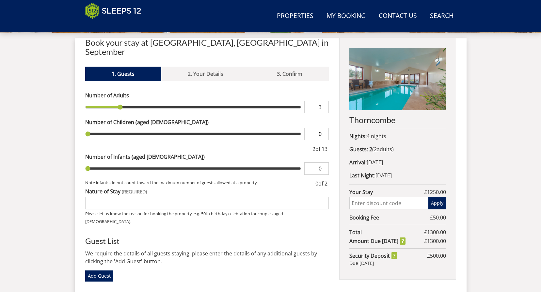
type input "3"
click at [323, 101] on input "3" at bounding box center [316, 107] width 24 height 12
type input "3"
type input "4"
click at [323, 101] on input "4" at bounding box center [316, 107] width 24 height 12
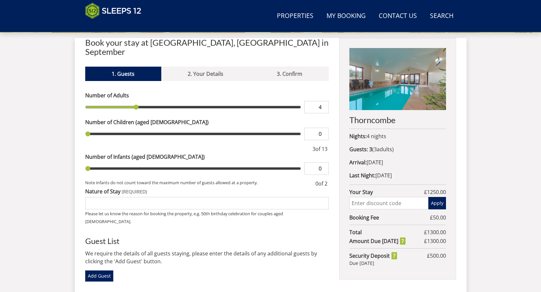
type input "4"
type input "5"
click at [323, 101] on input "5" at bounding box center [316, 107] width 24 height 12
type input "5"
type input "6"
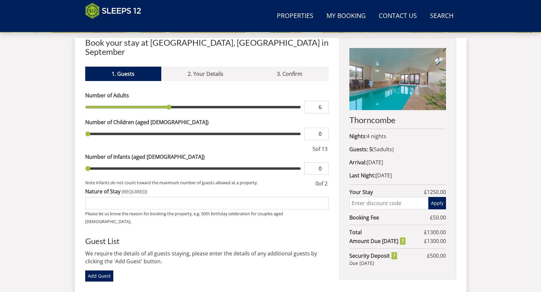
click at [323, 101] on input "6" at bounding box center [316, 107] width 24 height 12
type input "6"
type input "7"
click at [323, 101] on input "7" at bounding box center [316, 107] width 24 height 12
type input "7"
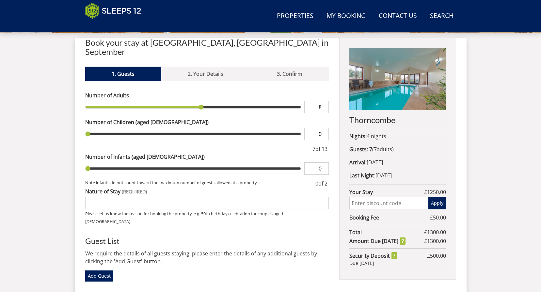
type input "8"
click at [323, 101] on input "8" at bounding box center [316, 107] width 24 height 12
type input "8"
type input "9"
click at [323, 101] on input "9" at bounding box center [316, 107] width 24 height 12
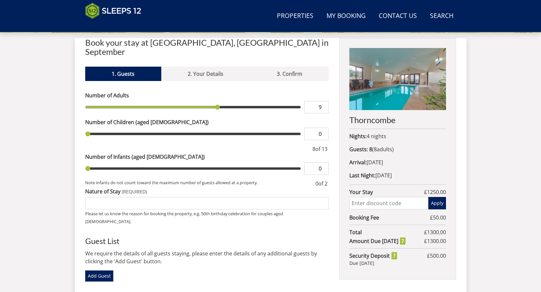
type input "9"
type input "10"
click at [323, 101] on input "10" at bounding box center [316, 107] width 24 height 12
type input "10"
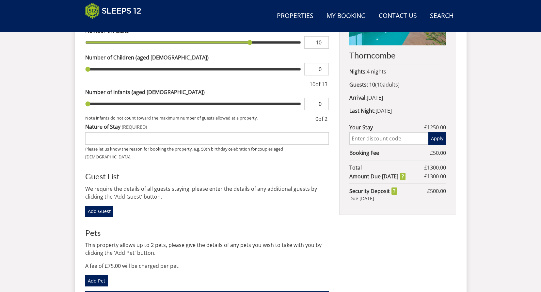
scroll to position [308, 0]
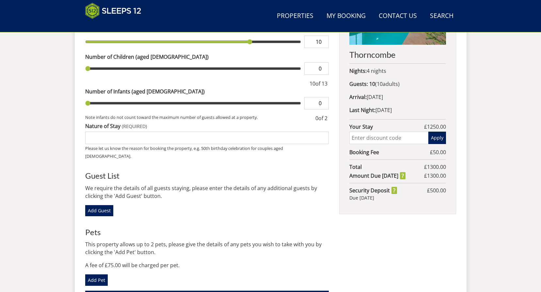
click at [95, 132] on input "Nature of Stay" at bounding box center [207, 138] width 244 height 12
type input "holiday"
click at [99, 205] on link "Add Guest" at bounding box center [99, 210] width 28 height 11
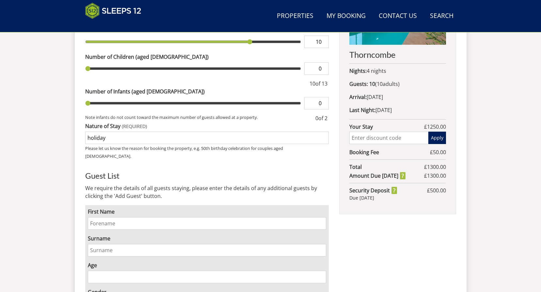
click at [98, 217] on input "First Name" at bounding box center [207, 223] width 239 height 12
type input "e"
click at [100, 244] on input "Surname" at bounding box center [207, 250] width 239 height 12
click at [114, 217] on input "Ellie" at bounding box center [207, 223] width 239 height 12
type input "Ellie May"
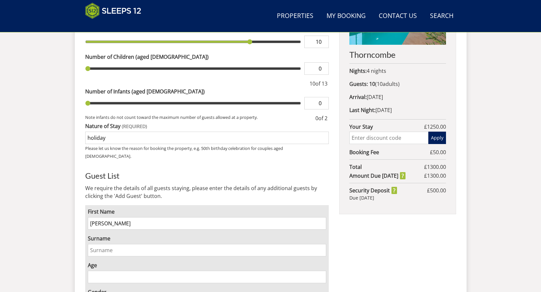
click at [93, 244] on input "Surname" at bounding box center [207, 250] width 239 height 12
type input "Reece"
click at [114, 271] on input "Age" at bounding box center [207, 277] width 239 height 12
click at [321, 271] on input "1" at bounding box center [207, 277] width 239 height 12
click at [322, 271] on input "2" at bounding box center [207, 277] width 239 height 12
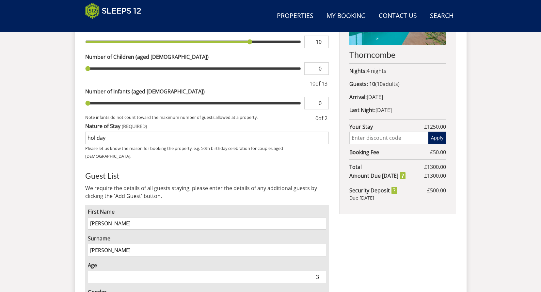
click at [322, 271] on input "3" at bounding box center [207, 277] width 239 height 12
click at [322, 271] on input "4" at bounding box center [207, 277] width 239 height 12
click at [322, 271] on input "5" at bounding box center [207, 277] width 239 height 12
click at [322, 271] on input "6" at bounding box center [207, 277] width 239 height 12
click at [322, 271] on input "7" at bounding box center [207, 277] width 239 height 12
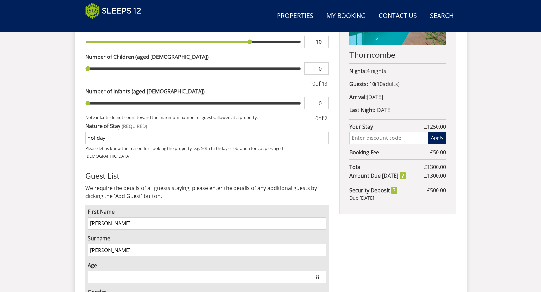
click at [322, 271] on input "8" at bounding box center [207, 277] width 239 height 12
click at [322, 271] on input "9" at bounding box center [207, 277] width 239 height 12
click at [322, 271] on input "10" at bounding box center [207, 277] width 239 height 12
click at [322, 271] on input "11" at bounding box center [207, 277] width 239 height 12
click at [322, 271] on input "12" at bounding box center [207, 277] width 239 height 12
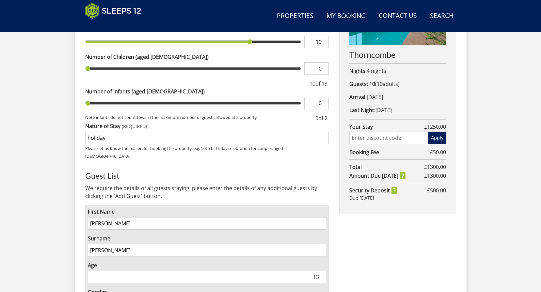
click at [322, 271] on input "13" at bounding box center [207, 277] width 239 height 12
click at [322, 271] on input "14" at bounding box center [207, 277] width 239 height 12
click at [322, 271] on input "15" at bounding box center [207, 277] width 239 height 12
click at [322, 271] on input "16" at bounding box center [207, 277] width 239 height 12
click at [322, 271] on input "17" at bounding box center [207, 277] width 239 height 12
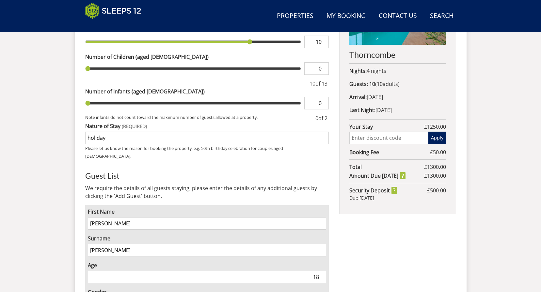
click at [322, 271] on input "18" at bounding box center [207, 277] width 239 height 12
click at [322, 271] on input "19" at bounding box center [207, 277] width 239 height 12
click at [322, 271] on input "20" at bounding box center [207, 277] width 239 height 12
type input "21"
click at [322, 271] on input "21" at bounding box center [207, 277] width 239 height 12
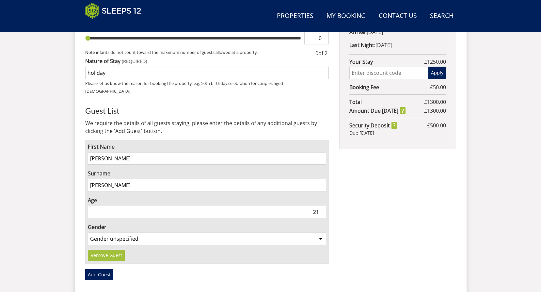
scroll to position [373, 0]
click at [321, 232] on select "Gender unspecified Gender male Gender female" at bounding box center [207, 238] width 239 height 12
select select "gender_female"
click at [88, 232] on select "Gender unspecified Gender male Gender female" at bounding box center [207, 238] width 239 height 12
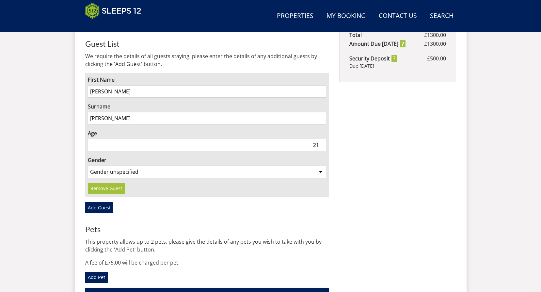
scroll to position [439, 0]
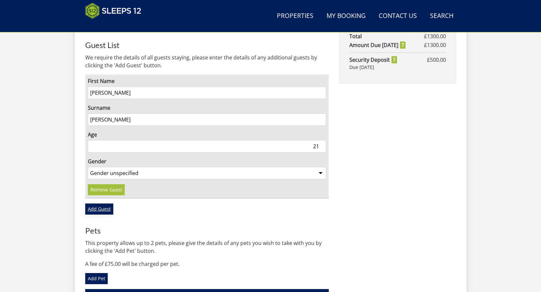
click at [105, 203] on link "Add Guest" at bounding box center [99, 208] width 28 height 11
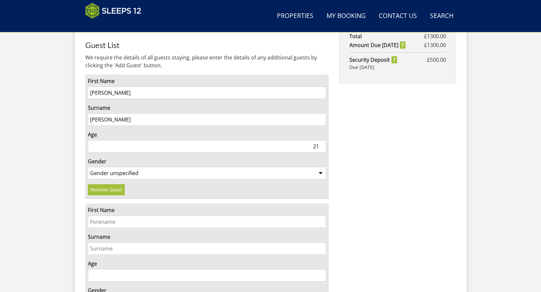
click at [109, 216] on input "First Name" at bounding box center [207, 222] width 239 height 12
type input "Caroline"
click at [105, 242] on input "Surname" at bounding box center [207, 248] width 239 height 12
type input "Long"
click at [319, 269] on input "Age" at bounding box center [207, 275] width 239 height 12
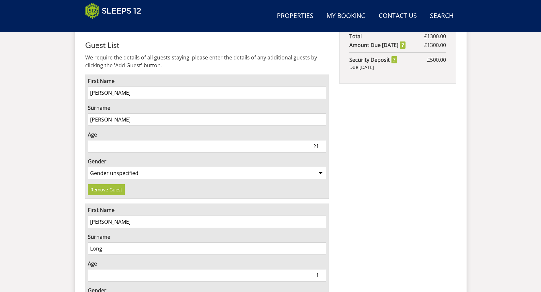
click at [322, 269] on input "1" at bounding box center [207, 275] width 239 height 12
click at [322, 269] on input "2" at bounding box center [207, 275] width 239 height 12
click at [322, 269] on input "3" at bounding box center [207, 275] width 239 height 12
click at [322, 269] on input "4" at bounding box center [207, 275] width 239 height 12
type input "60"
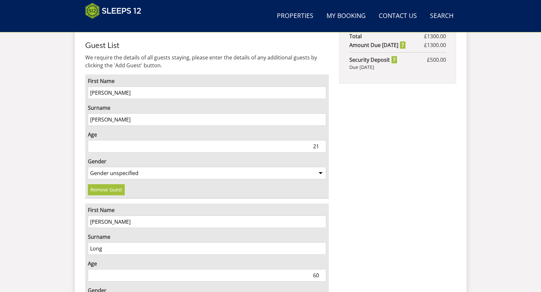
click at [322, 269] on input "60" at bounding box center [207, 275] width 239 height 12
select select "gender_female"
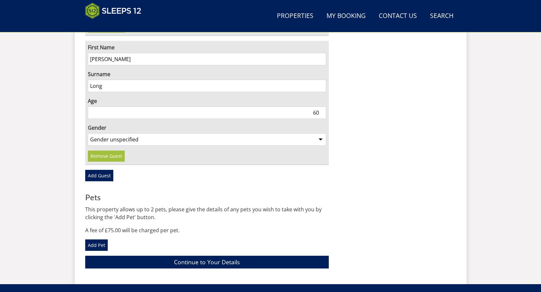
scroll to position [602, 0]
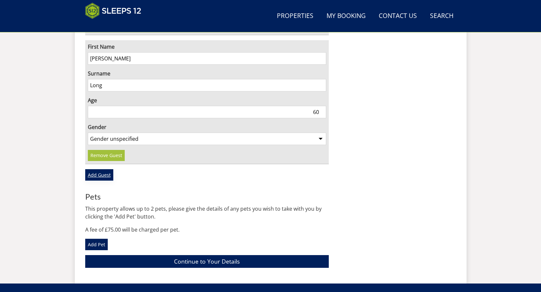
click at [92, 169] on link "Add Guest" at bounding box center [99, 174] width 28 height 11
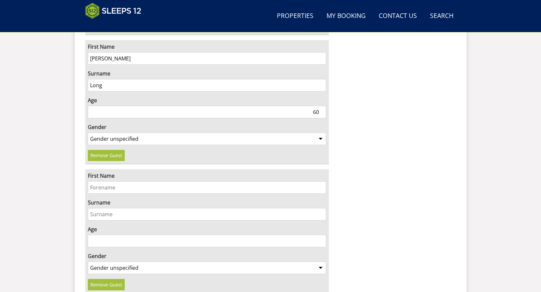
click at [106, 181] on input "First Name" at bounding box center [207, 187] width 239 height 12
type input "James"
click at [102, 208] on input "Surname" at bounding box center [207, 214] width 239 height 12
type input "n"
type input "Norris"
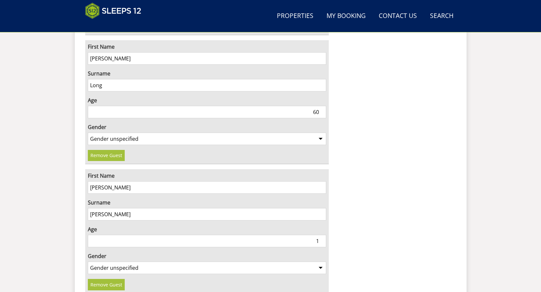
click at [322, 235] on input "1" at bounding box center [207, 241] width 239 height 12
click at [322, 235] on input "2" at bounding box center [207, 241] width 239 height 12
click at [322, 235] on input "3" at bounding box center [207, 241] width 239 height 12
click at [322, 235] on input "4" at bounding box center [207, 241] width 239 height 12
click at [322, 235] on input "26" at bounding box center [207, 241] width 239 height 12
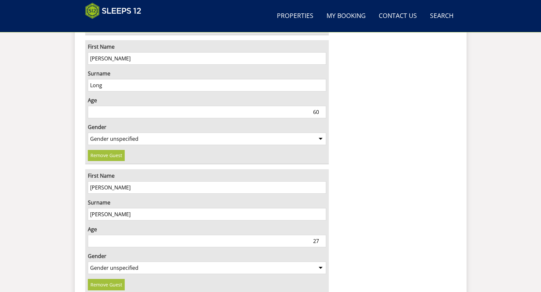
click at [322, 235] on input "27" at bounding box center [207, 241] width 239 height 12
click at [322, 235] on input "28" at bounding box center [207, 241] width 239 height 12
click at [322, 235] on input "29" at bounding box center [207, 241] width 239 height 12
click at [322, 235] on input "30" at bounding box center [207, 241] width 239 height 12
click at [322, 235] on input "31" at bounding box center [207, 241] width 239 height 12
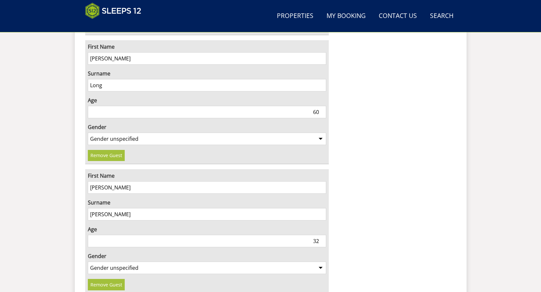
click at [322, 235] on input "32" at bounding box center [207, 241] width 239 height 12
click at [322, 235] on input "33" at bounding box center [207, 241] width 239 height 12
click at [322, 235] on input "34" at bounding box center [207, 241] width 239 height 12
click at [322, 235] on input "35" at bounding box center [207, 241] width 239 height 12
click at [322, 235] on input "36" at bounding box center [207, 241] width 239 height 12
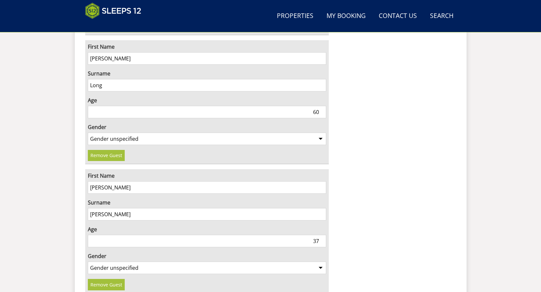
click at [322, 235] on input "37" at bounding box center [207, 241] width 239 height 12
click at [322, 235] on input "38" at bounding box center [207, 241] width 239 height 12
click at [322, 235] on input "39" at bounding box center [207, 241] width 239 height 12
click at [322, 235] on input "40" at bounding box center [207, 241] width 239 height 12
type input "41"
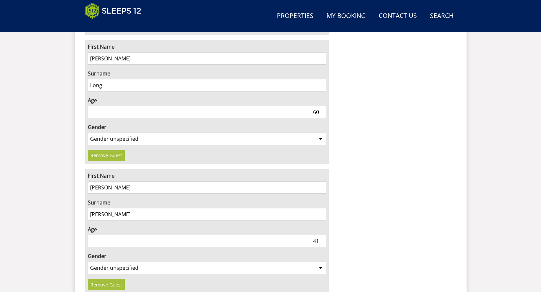
click at [322, 235] on input "41" at bounding box center [207, 241] width 239 height 12
click at [319, 262] on select "Gender unspecified Gender male Gender female" at bounding box center [207, 268] width 239 height 12
select select "gender_male"
click at [88, 262] on select "Gender unspecified Gender male Gender female" at bounding box center [207, 268] width 239 height 12
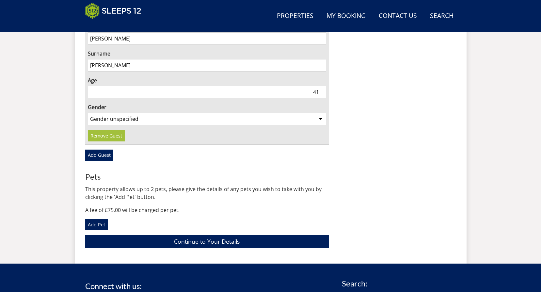
scroll to position [765, 0]
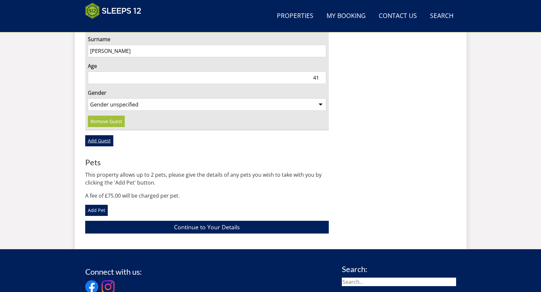
click at [91, 135] on link "Add Guest" at bounding box center [99, 140] width 28 height 11
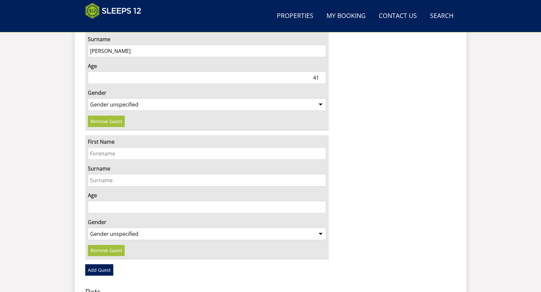
click at [104, 147] on input "First Name" at bounding box center [207, 153] width 239 height 12
type input "Iain"
click at [107, 174] on input "Surname" at bounding box center [207, 180] width 239 height 12
type input "Cruishank"
click at [321, 201] on input "0" at bounding box center [207, 207] width 239 height 12
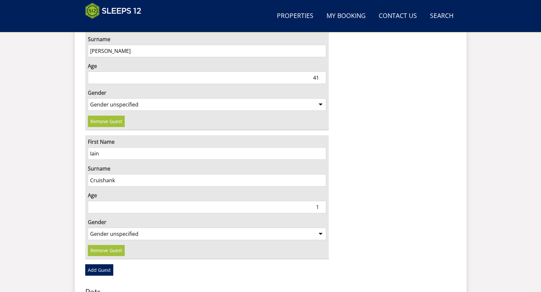
click at [322, 201] on input "1" at bounding box center [207, 207] width 239 height 12
click at [322, 201] on input "2" at bounding box center [207, 207] width 239 height 12
click at [322, 201] on input "26" at bounding box center [207, 207] width 239 height 12
click at [322, 201] on input "27" at bounding box center [207, 207] width 239 height 12
click at [322, 201] on input "28" at bounding box center [207, 207] width 239 height 12
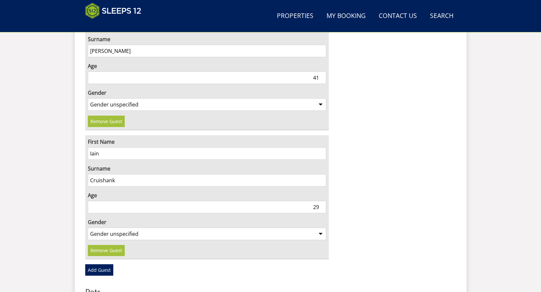
type input "29"
click at [322, 201] on input "29" at bounding box center [207, 207] width 239 height 12
click at [320, 228] on select "Gender unspecified Gender male Gender female" at bounding box center [207, 234] width 239 height 12
select select "gender_male"
click at [88, 228] on select "Gender unspecified Gender male Gender female" at bounding box center [207, 234] width 239 height 12
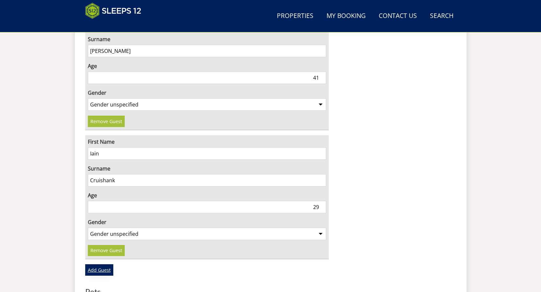
click at [99, 264] on link "Add Guest" at bounding box center [99, 269] width 28 height 11
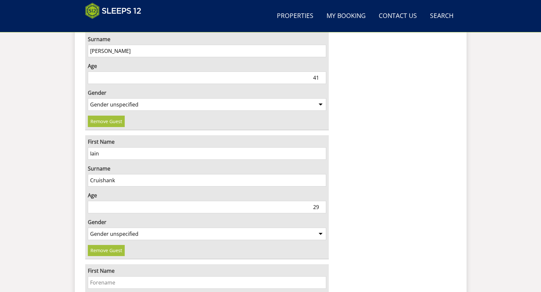
click at [112, 276] on input "First Name" at bounding box center [207, 282] width 239 height 12
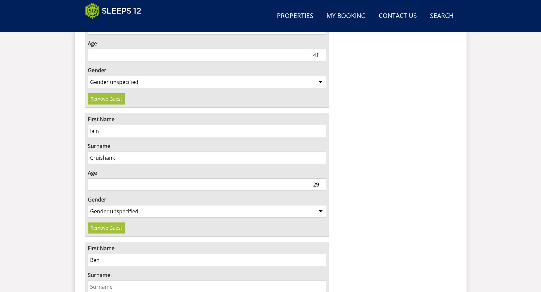
scroll to position [798, 0]
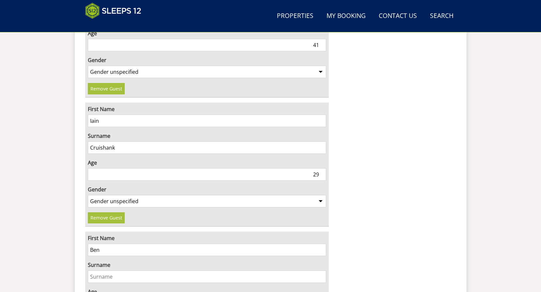
type input "Ben"
click at [103, 270] on input "Surname" at bounding box center [207, 276] width 239 height 12
type input "schweitzer"
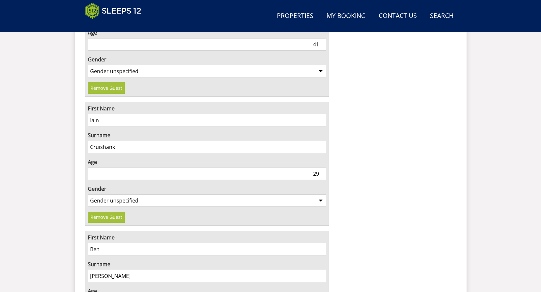
type input "45"
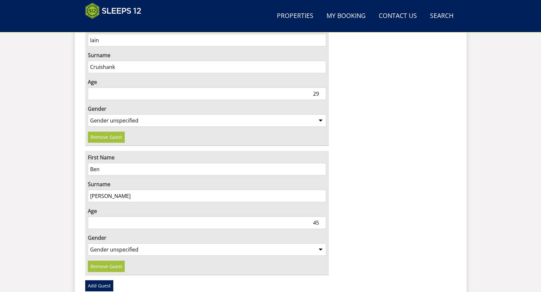
scroll to position [896, 0]
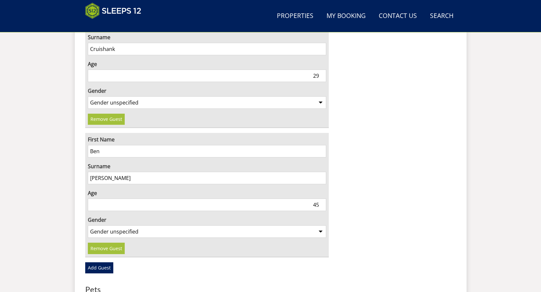
click at [320, 225] on select "Gender unspecified Gender male Gender female" at bounding box center [207, 231] width 239 height 12
select select "gender_male"
click at [88, 225] on select "Gender unspecified Gender male Gender female" at bounding box center [207, 231] width 239 height 12
click at [100, 262] on link "Add Guest" at bounding box center [99, 267] width 28 height 11
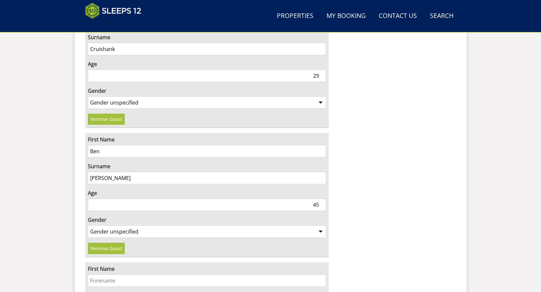
click at [114, 274] on input "First Name" at bounding box center [207, 280] width 239 height 12
type input "Adam"
click at [93, 172] on input "schweitzer" at bounding box center [207, 178] width 239 height 12
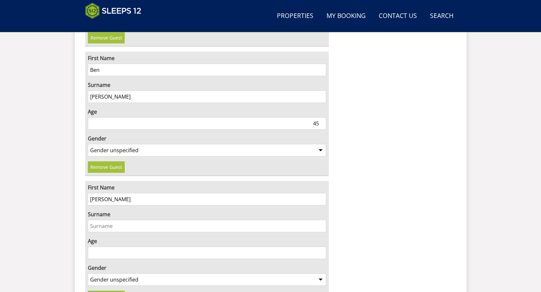
scroll to position [1027, 0]
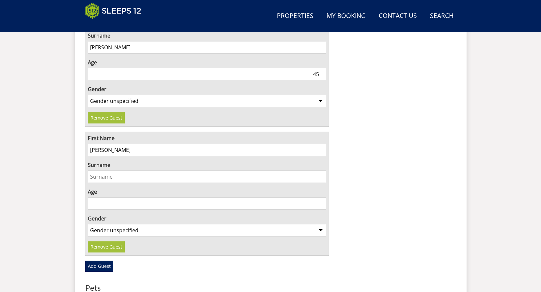
type input "Schweitzer"
click at [107, 170] on input "Surname" at bounding box center [207, 176] width 239 height 12
type input "Bennett"
click at [321, 197] on input "1" at bounding box center [207, 203] width 239 height 12
click at [321, 197] on input "2" at bounding box center [207, 203] width 239 height 12
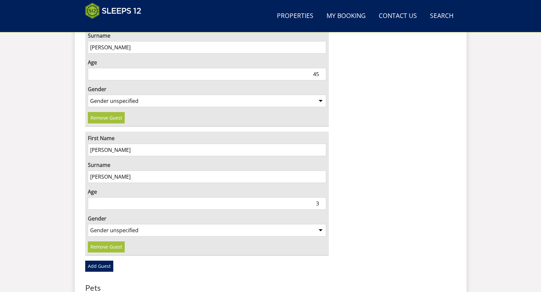
click at [321, 197] on input "3" at bounding box center [207, 203] width 239 height 12
click at [321, 197] on input "44" at bounding box center [207, 203] width 239 height 12
click at [321, 197] on input "45" at bounding box center [207, 203] width 239 height 12
click at [321, 197] on input "46" at bounding box center [207, 203] width 239 height 12
click at [321, 197] on input "47" at bounding box center [207, 203] width 239 height 12
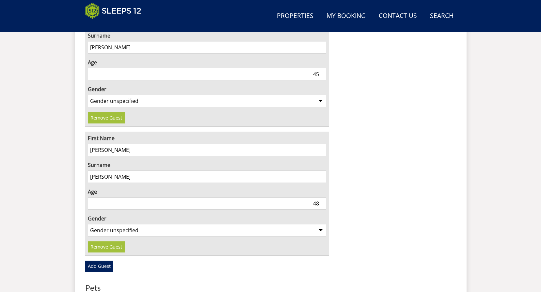
click at [321, 197] on input "48" at bounding box center [207, 203] width 239 height 12
click at [321, 197] on input "49" at bounding box center [207, 203] width 239 height 12
click at [321, 197] on input "50" at bounding box center [207, 203] width 239 height 12
click at [321, 197] on input "51" at bounding box center [207, 203] width 239 height 12
type input "50"
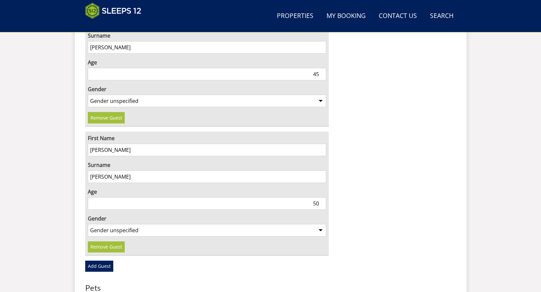
click at [323, 197] on input "50" at bounding box center [207, 203] width 239 height 12
click at [321, 224] on select "Gender unspecified Gender male Gender female" at bounding box center [207, 230] width 239 height 12
select select "gender_male"
click at [88, 224] on select "Gender unspecified Gender male Gender female" at bounding box center [207, 230] width 239 height 12
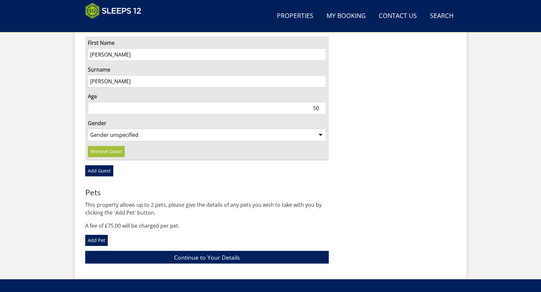
scroll to position [1125, 0]
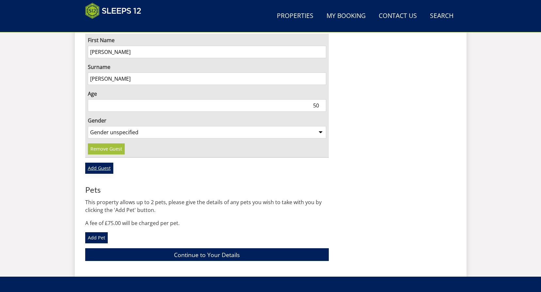
click at [98, 163] on link "Add Guest" at bounding box center [99, 168] width 28 height 11
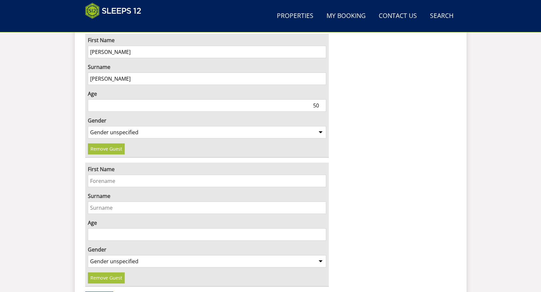
click at [108, 175] on input "First Name" at bounding box center [207, 181] width 239 height 12
type input "Fiona"
click at [104, 201] on input "Surname" at bounding box center [207, 207] width 239 height 12
type input "Richardson"
click at [321, 228] on input "1" at bounding box center [207, 234] width 239 height 12
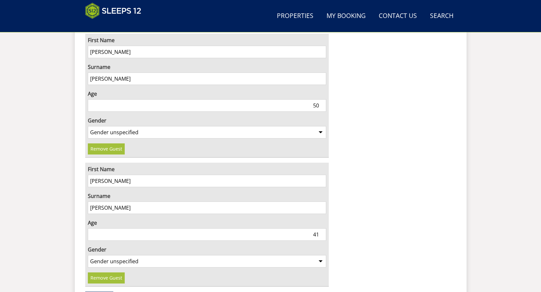
click at [321, 228] on input "41" at bounding box center [207, 234] width 239 height 12
click at [322, 228] on input "40" at bounding box center [207, 234] width 239 height 12
type input "39"
click at [322, 228] on input "39" at bounding box center [207, 234] width 239 height 12
click at [319, 255] on select "Gender unspecified Gender male Gender female" at bounding box center [207, 261] width 239 height 12
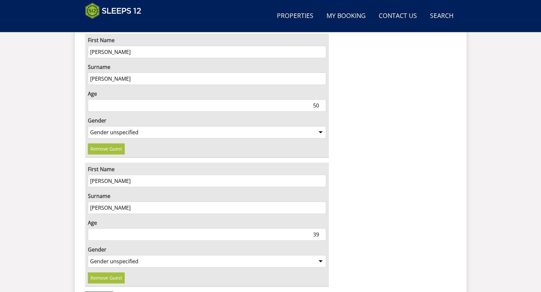
select select "gender_female"
click at [88, 255] on select "Gender unspecified Gender male Gender female" at bounding box center [207, 261] width 239 height 12
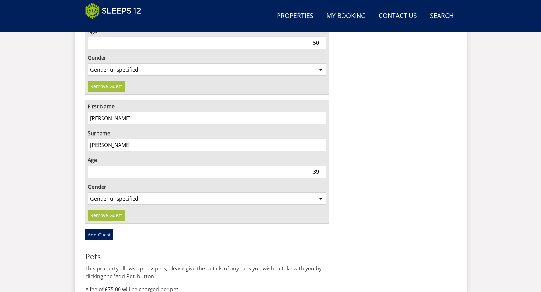
scroll to position [1190, 0]
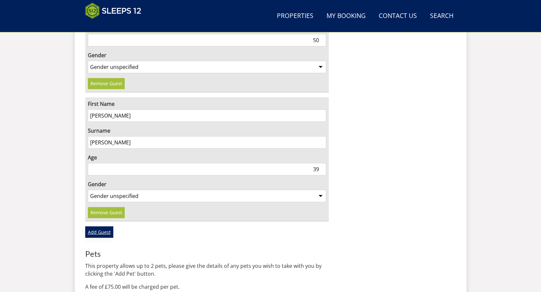
click at [90, 226] on link "Add Guest" at bounding box center [99, 231] width 28 height 11
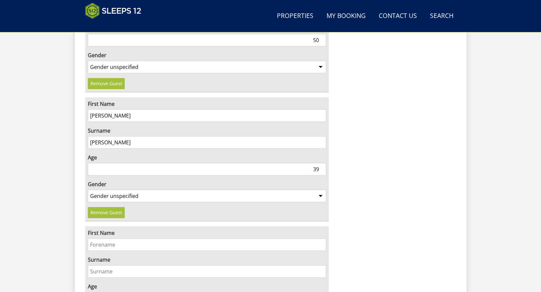
click at [110, 238] on input "First Name" at bounding box center [207, 244] width 239 height 12
type input "Gemma"
click at [102, 265] on input "Surname" at bounding box center [207, 271] width 239 height 12
type input "Cruwys"
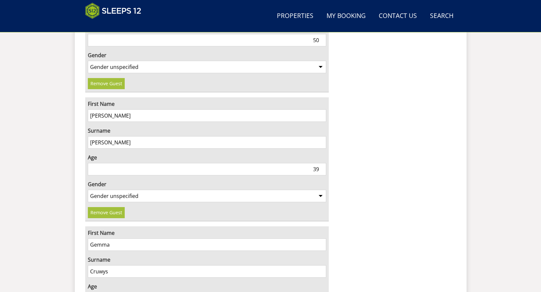
type input "36"
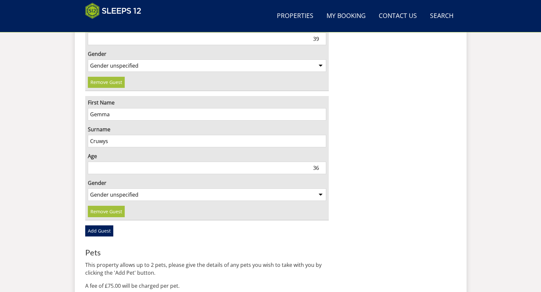
scroll to position [1321, 0]
click at [320, 188] on select "Gender unspecified Gender male Gender female" at bounding box center [207, 194] width 239 height 12
select select "gender_female"
click at [88, 188] on select "Gender unspecified Gender male Gender female" at bounding box center [207, 194] width 239 height 12
click at [100, 225] on link "Add Guest" at bounding box center [99, 230] width 28 height 11
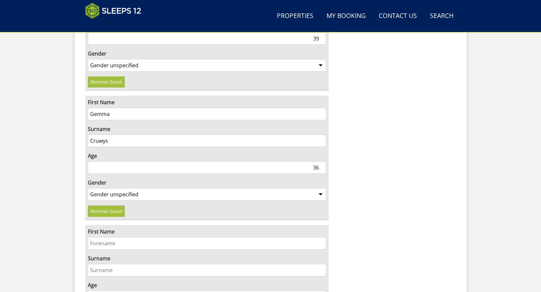
click at [108, 237] on input "First Name" at bounding box center [207, 243] width 239 height 12
type input "Jess"
click at [103, 264] on input "Surname" at bounding box center [207, 270] width 239 height 12
click at [97, 264] on input "Wotton" at bounding box center [207, 270] width 239 height 12
type input "Wootton"
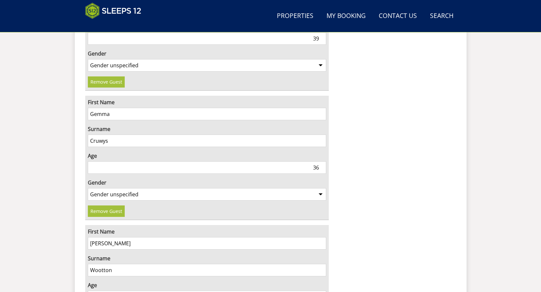
click at [322, 291] on input "1" at bounding box center [207, 297] width 239 height 12
click at [322, 291] on input "2" at bounding box center [207, 297] width 239 height 12
click at [322, 291] on input "17" at bounding box center [207, 297] width 239 height 12
click at [322, 291] on input "18" at bounding box center [207, 297] width 239 height 12
click at [322, 291] on input "19" at bounding box center [207, 297] width 239 height 12
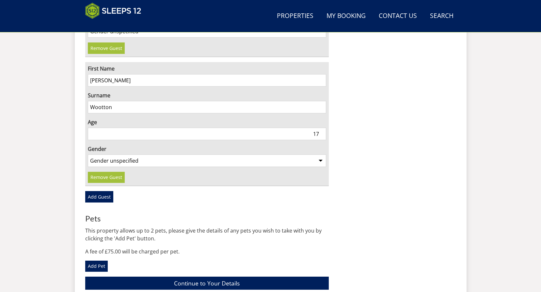
scroll to position [1484, 0]
click at [322, 127] on input "18" at bounding box center [207, 133] width 239 height 12
type input "19"
click at [322, 127] on input "19" at bounding box center [207, 133] width 239 height 12
click at [320, 154] on select "Gender unspecified Gender male Gender female" at bounding box center [207, 160] width 239 height 12
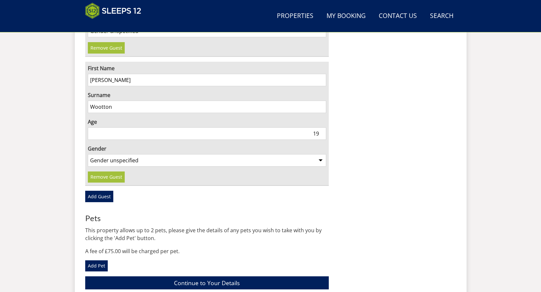
select select "gender_female"
click at [88, 154] on select "Gender unspecified Gender male Gender female" at bounding box center [207, 160] width 239 height 12
click at [105, 191] on link "Add Guest" at bounding box center [99, 196] width 28 height 11
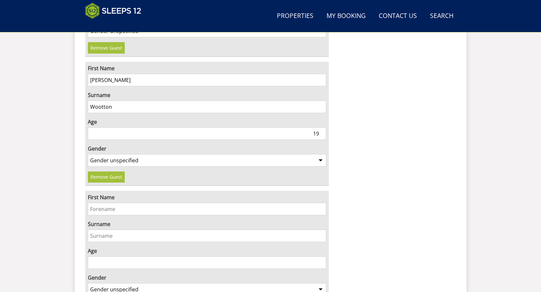
click at [105, 203] on input "First Name" at bounding box center [207, 209] width 239 height 12
type input "m"
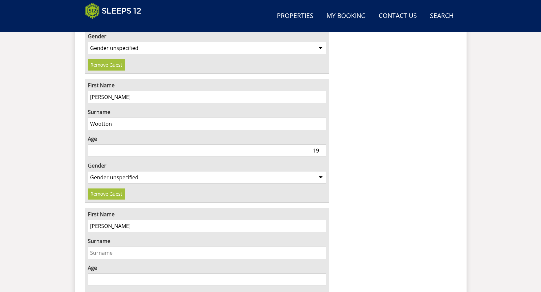
scroll to position [1452, 0]
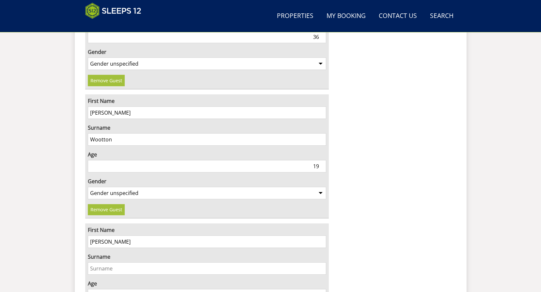
type input "Margaret"
click at [93, 262] on input "Surname" at bounding box center [207, 268] width 239 height 12
type input "Barnes"
click at [321, 289] on input "27" at bounding box center [207, 295] width 239 height 12
click at [321, 289] on input "28" at bounding box center [207, 295] width 239 height 12
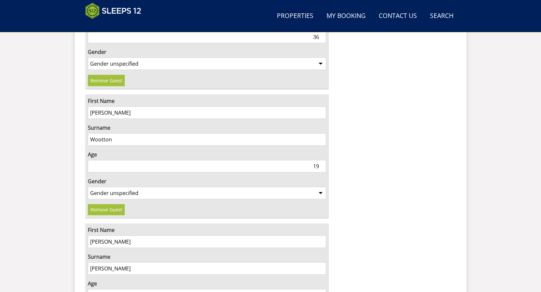
click at [321, 289] on input "48" at bounding box center [207, 295] width 239 height 12
click at [322, 289] on input "49" at bounding box center [207, 295] width 239 height 12
click at [322, 289] on input "50" at bounding box center [207, 295] width 239 height 12
click at [322, 289] on input "51" at bounding box center [207, 295] width 239 height 12
drag, startPoint x: 322, startPoint y: 274, endPoint x: 315, endPoint y: 277, distance: 6.7
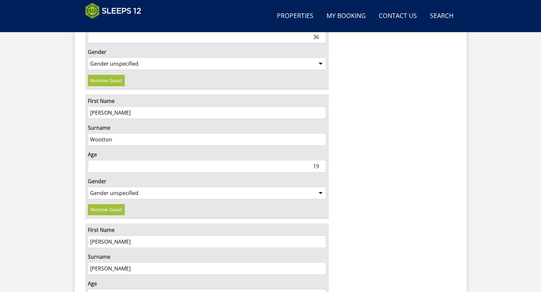
click at [322, 289] on input "52" at bounding box center [207, 295] width 239 height 12
click at [314, 289] on input "52" at bounding box center [207, 295] width 239 height 12
click at [322, 289] on input "51" at bounding box center [207, 295] width 239 height 12
click at [322, 289] on input "50" at bounding box center [207, 295] width 239 height 12
click at [323, 289] on input "49" at bounding box center [207, 295] width 239 height 12
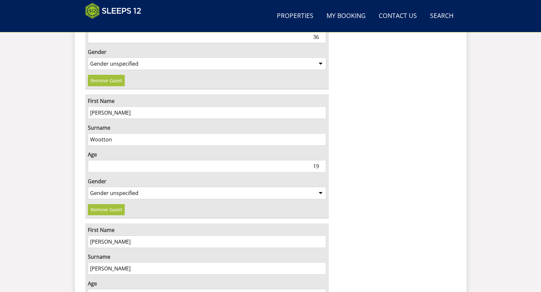
click at [321, 289] on input "49" at bounding box center [207, 295] width 239 height 12
click at [320, 289] on input "49" at bounding box center [207, 295] width 239 height 12
click at [320, 289] on input "50" at bounding box center [207, 295] width 239 height 12
click at [320, 289] on input "51" at bounding box center [207, 295] width 239 height 12
click at [320, 289] on input "52" at bounding box center [207, 295] width 239 height 12
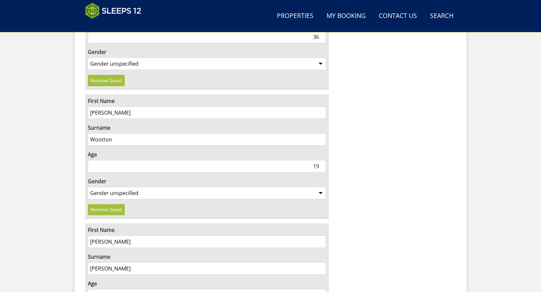
click at [320, 289] on input "53" at bounding box center [207, 295] width 239 height 12
click at [320, 289] on input "54" at bounding box center [207, 295] width 239 height 12
click at [320, 289] on input "55" at bounding box center [207, 295] width 239 height 12
type input "56"
click at [320, 289] on input "56" at bounding box center [207, 295] width 239 height 12
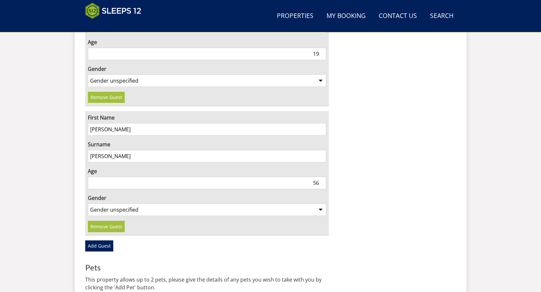
scroll to position [1582, 0]
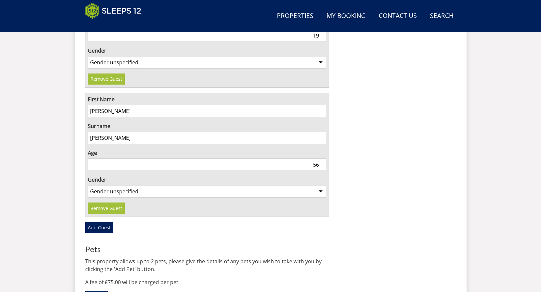
click at [320, 185] on select "Gender unspecified Gender male Gender female" at bounding box center [207, 191] width 239 height 12
select select "gender_female"
click at [88, 185] on select "Gender unspecified Gender male Gender female" at bounding box center [207, 191] width 239 height 12
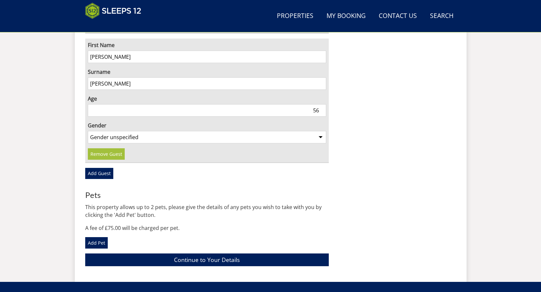
scroll to position [1647, 0]
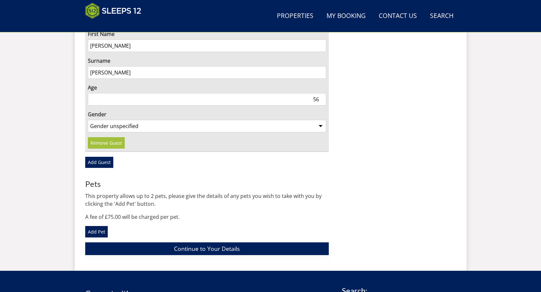
drag, startPoint x: 168, startPoint y: 231, endPoint x: 167, endPoint y: 235, distance: 4.4
click at [168, 242] on link "Continue to Your Details" at bounding box center [207, 248] width 244 height 13
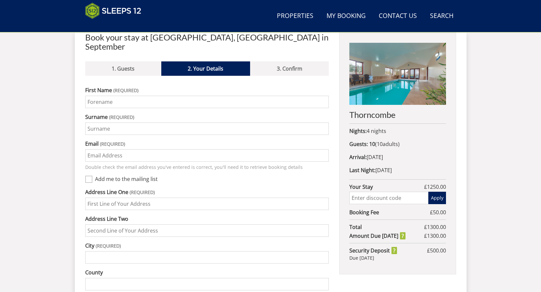
scroll to position [281, 0]
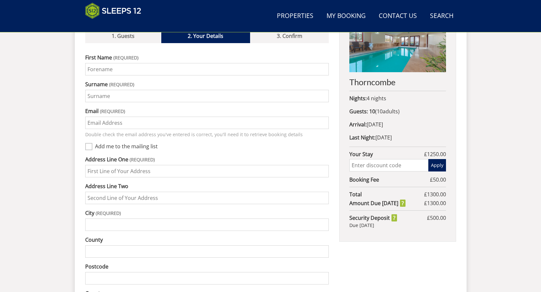
click at [106, 63] on input "First Name" at bounding box center [207, 69] width 244 height 12
type input "Ellie May"
click at [91, 90] on input "Surname" at bounding box center [207, 96] width 244 height 12
type input "Reece"
click at [93, 117] on input "Email" at bounding box center [207, 123] width 244 height 12
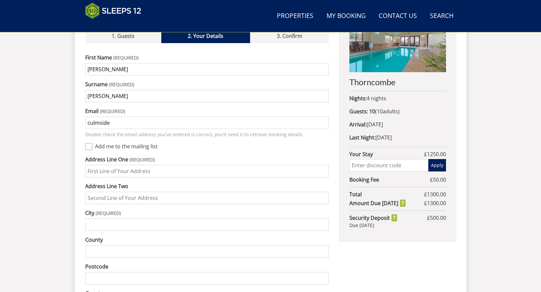
click at [116, 117] on input "culmside" at bounding box center [207, 123] width 244 height 12
type input "[EMAIL_ADDRESS][DOMAIN_NAME]"
click at [90, 165] on input "Address Line One" at bounding box center [207, 171] width 244 height 12
click at [89, 165] on input "smithincott farm" at bounding box center [207, 171] width 244 height 12
type input "Smithincott farm"
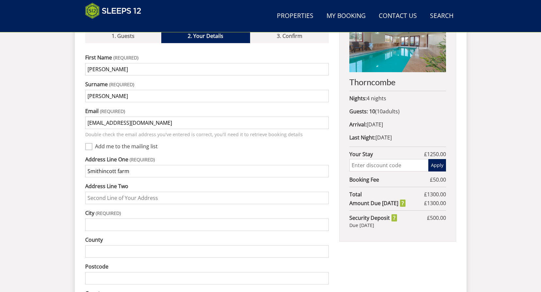
click at [92, 192] on input "Address Line Two" at bounding box center [207, 198] width 244 height 12
click at [99, 245] on input "County" at bounding box center [207, 251] width 244 height 12
type input "Devon"
click at [92, 272] on input "Postcode" at bounding box center [207, 278] width 244 height 12
type input "EX153DG"
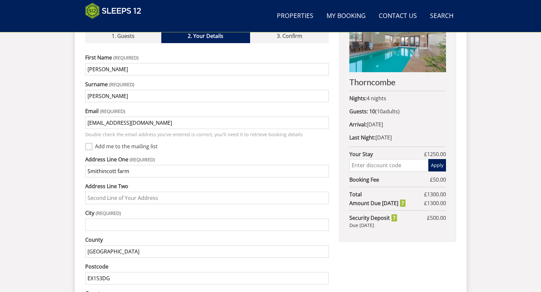
click at [143, 192] on input "Address Line Two" at bounding box center [207, 198] width 244 height 12
click at [89, 192] on input "uffculm" at bounding box center [207, 198] width 244 height 12
click at [105, 192] on input "Uffculm" at bounding box center [207, 198] width 244 height 12
type input "Uffculm"
click at [103, 218] on input "City" at bounding box center [207, 224] width 244 height 12
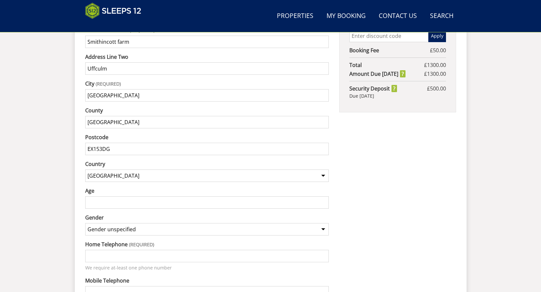
scroll to position [411, 0]
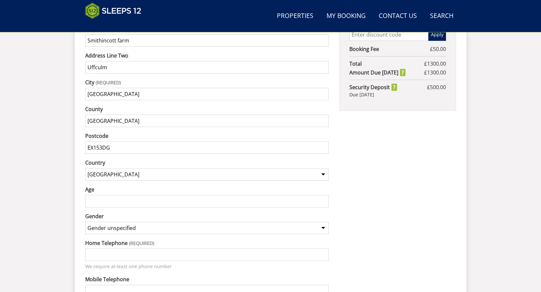
type input "EXETER"
click at [325, 195] on input "1" at bounding box center [207, 201] width 244 height 12
click at [325, 195] on input "2" at bounding box center [207, 201] width 244 height 12
click at [325, 195] on input "16" at bounding box center [207, 201] width 244 height 12
click at [325, 195] on input "17" at bounding box center [207, 201] width 244 height 12
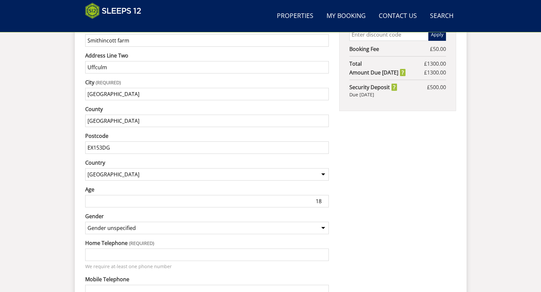
click at [325, 195] on input "18" at bounding box center [207, 201] width 244 height 12
click at [325, 195] on input "19" at bounding box center [207, 201] width 244 height 12
click at [325, 195] on input "20" at bounding box center [207, 201] width 244 height 12
type input "21"
click at [325, 195] on input "21" at bounding box center [207, 201] width 244 height 12
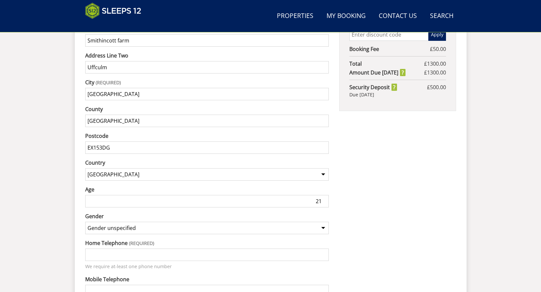
click at [324, 222] on select "Gender unspecified Gender male Gender female" at bounding box center [207, 228] width 244 height 12
select select "gender_female"
click at [85, 222] on select "Gender unspecified Gender male Gender female" at bounding box center [207, 228] width 244 height 12
click at [141, 249] on input "Home Telephone" at bounding box center [207, 255] width 244 height 12
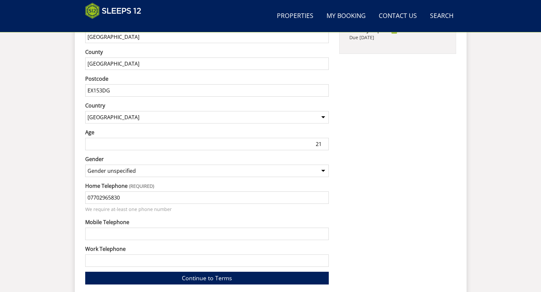
scroll to position [476, 0]
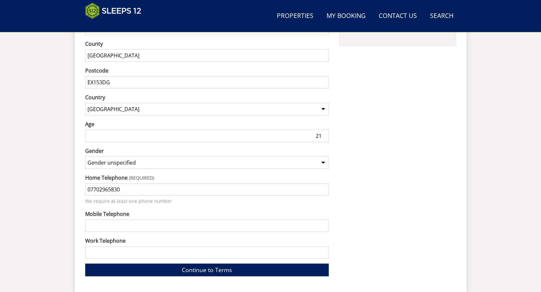
type input "07702965830"
click at [117, 219] on input "Mobile Telephone" at bounding box center [207, 225] width 244 height 12
type input "07702965830"
click at [97, 246] on input "Work Telephone" at bounding box center [207, 252] width 244 height 12
click at [175, 264] on link "Continue to Terms" at bounding box center [207, 270] width 244 height 13
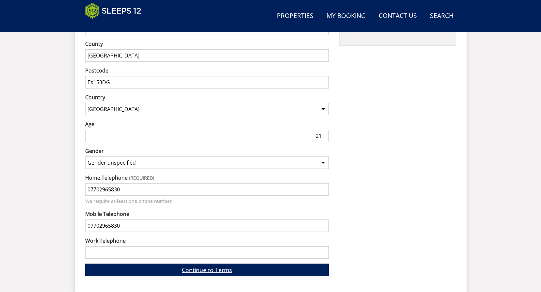
scroll to position [281, 0]
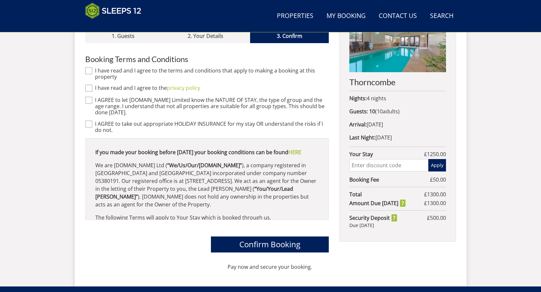
click at [89, 67] on input "I have read and I agree to the terms and conditions that apply to making a book…" at bounding box center [88, 70] width 7 height 7
checkbox input "true"
click at [89, 85] on input "I have read and I agree to the privacy policy" at bounding box center [88, 88] width 7 height 7
checkbox input "true"
click at [89, 97] on input "I AGREE to let Sleeps12.com Limited know the NATURE OF STAY, the type of group …" at bounding box center [88, 100] width 7 height 7
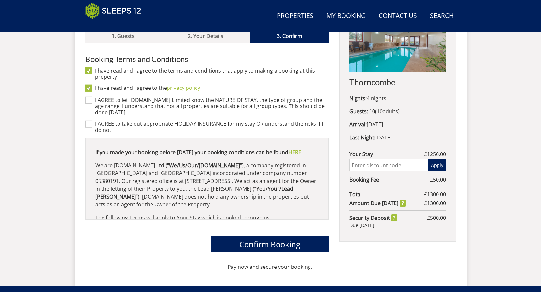
checkbox input "true"
click at [88, 120] on input "I AGREE to take out appropriate HOLIDAY INSURANCE for my stay OR understand the…" at bounding box center [88, 123] width 7 height 7
checkbox input "true"
click at [246, 239] on span "Confirm Booking" at bounding box center [269, 244] width 61 height 11
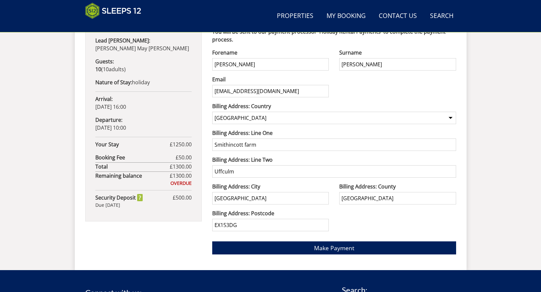
scroll to position [402, 0]
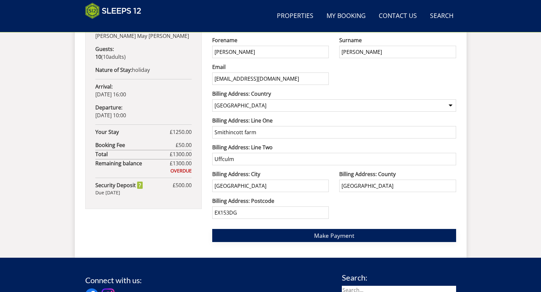
click at [296, 237] on button "Make Payment" at bounding box center [334, 235] width 244 height 13
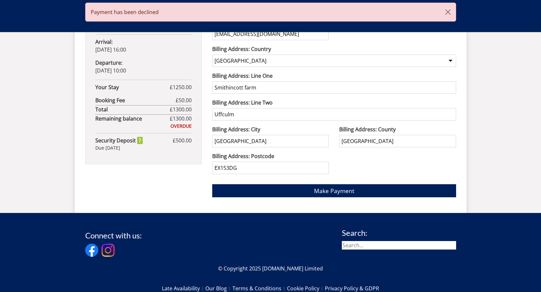
scroll to position [463, 0]
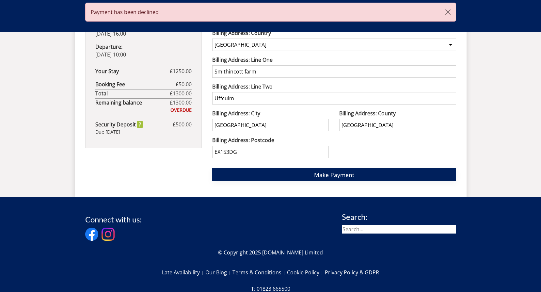
click at [333, 176] on span "Make Payment" at bounding box center [334, 175] width 40 height 8
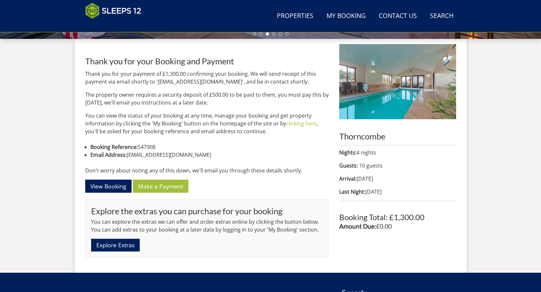
scroll to position [234, 0]
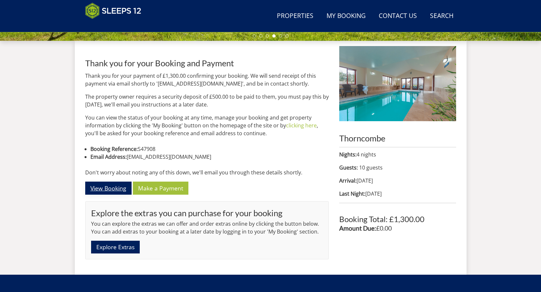
click at [101, 187] on link "View Booking" at bounding box center [108, 188] width 46 height 13
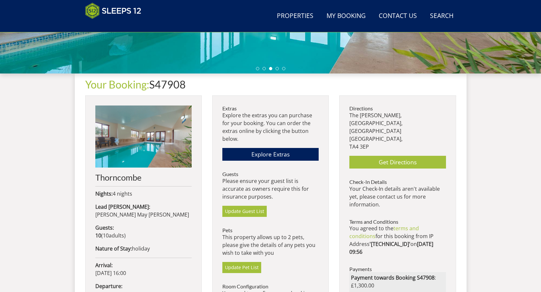
scroll to position [234, 0]
